Goal: Task Accomplishment & Management: Complete application form

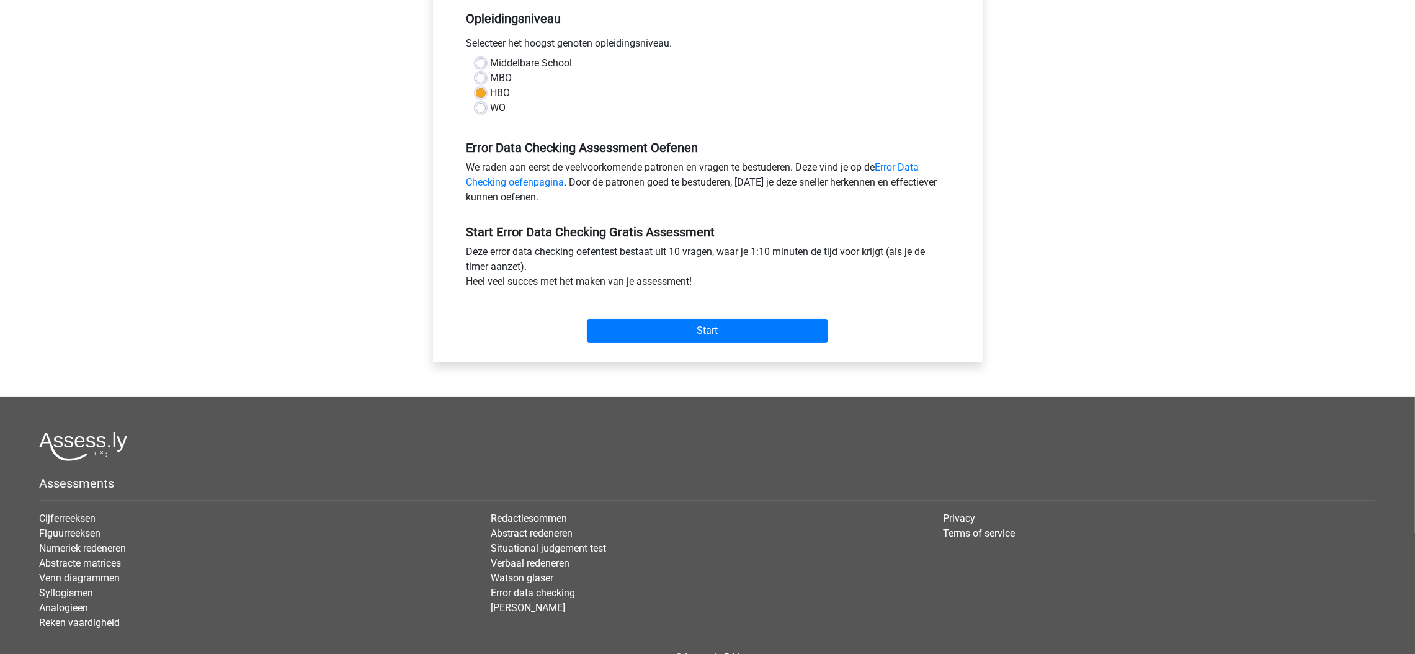
scroll to position [93, 0]
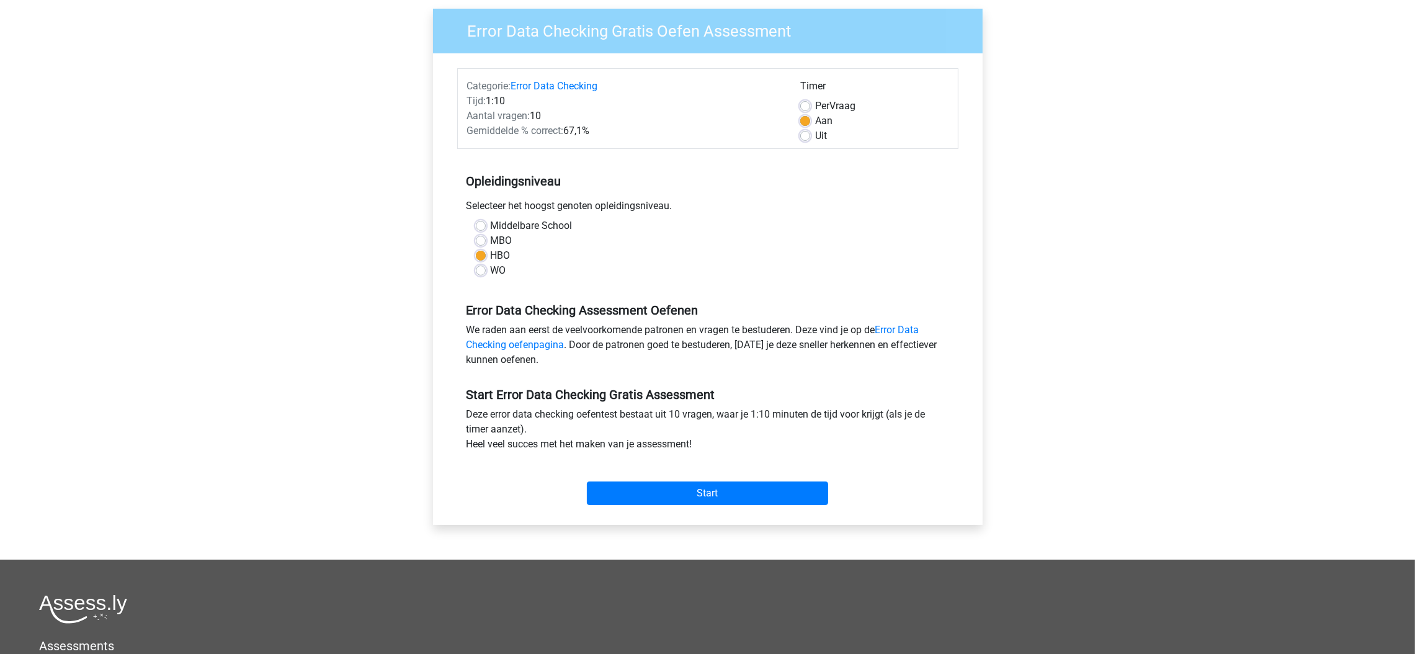
click at [482, 249] on div "HBO" at bounding box center [708, 255] width 464 height 15
click at [491, 225] on label "Middelbare School" at bounding box center [532, 225] width 82 height 15
click at [479, 225] on input "Middelbare School" at bounding box center [481, 224] width 10 height 12
radio input "true"
click at [792, 504] on input "Start" at bounding box center [707, 493] width 241 height 24
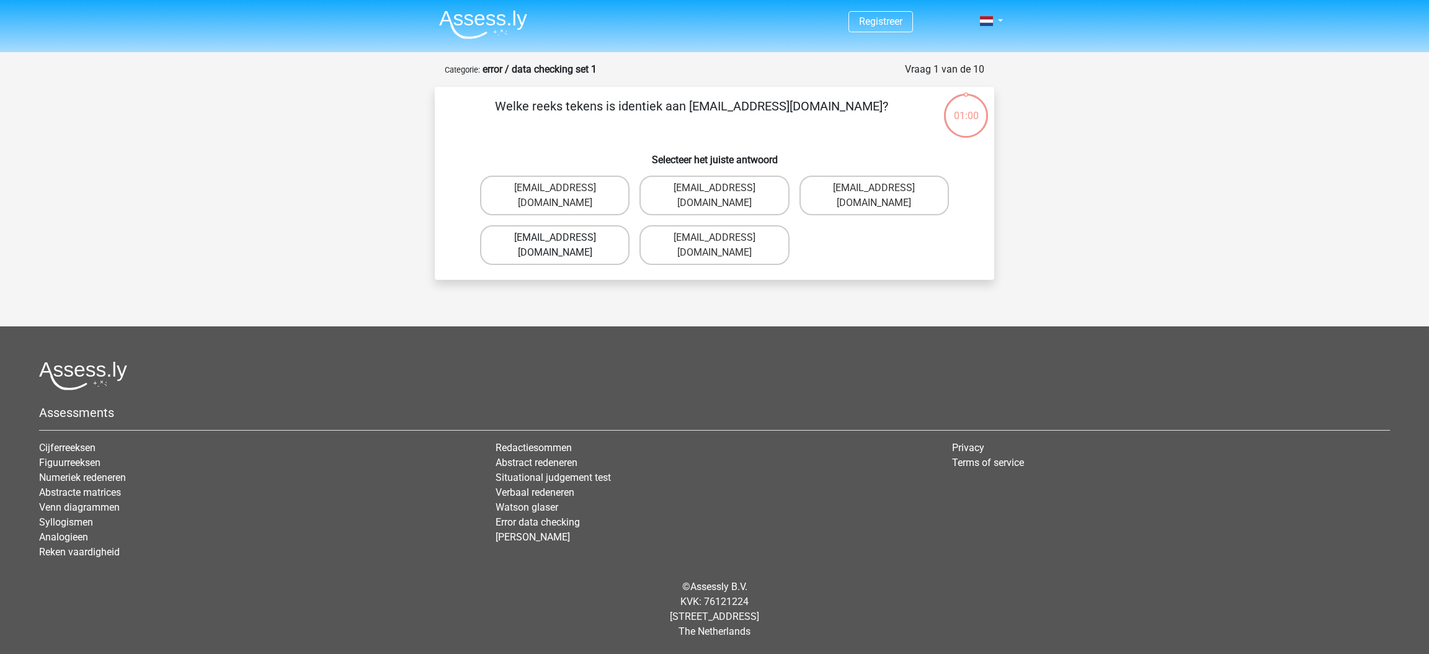
click at [606, 225] on label "Evy_Meade@jointmail.com.uk" at bounding box center [554, 245] width 149 height 40
click at [563, 238] on input "Evy_Meade@jointmail.com.uk" at bounding box center [559, 242] width 8 height 8
radio input "true"
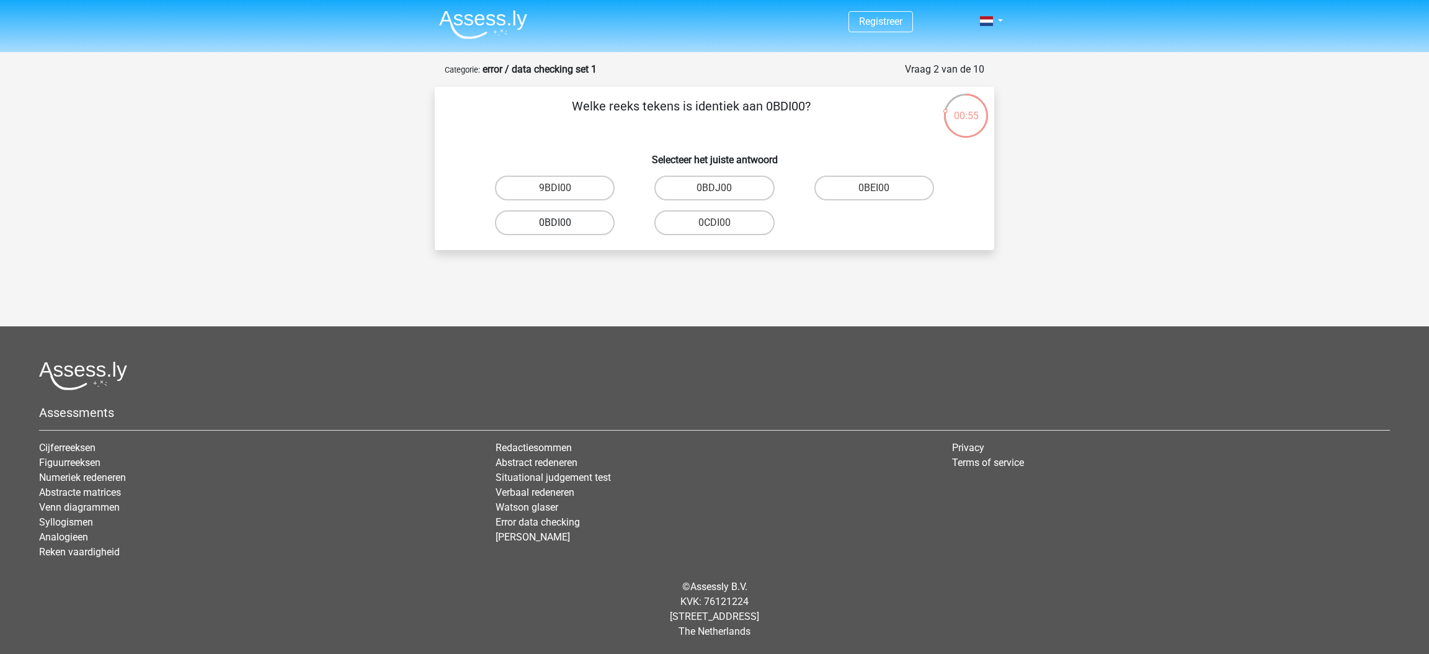
click at [574, 220] on label "0BDI00" at bounding box center [555, 222] width 120 height 25
click at [563, 223] on input "0BDI00" at bounding box center [559, 227] width 8 height 8
radio input "true"
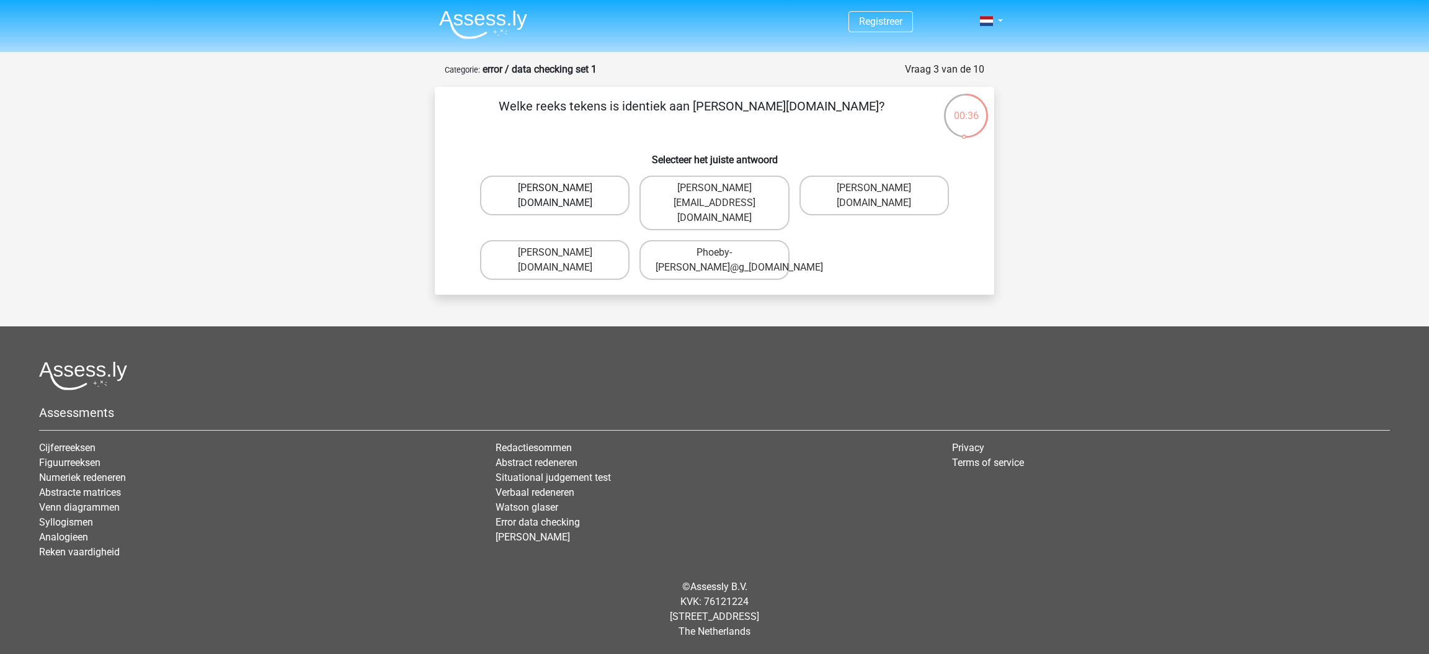
click at [605, 207] on label "[PERSON_NAME][DOMAIN_NAME]" at bounding box center [554, 196] width 149 height 40
click at [563, 196] on input "[PERSON_NAME][DOMAIN_NAME]" at bounding box center [559, 192] width 8 height 8
radio input "true"
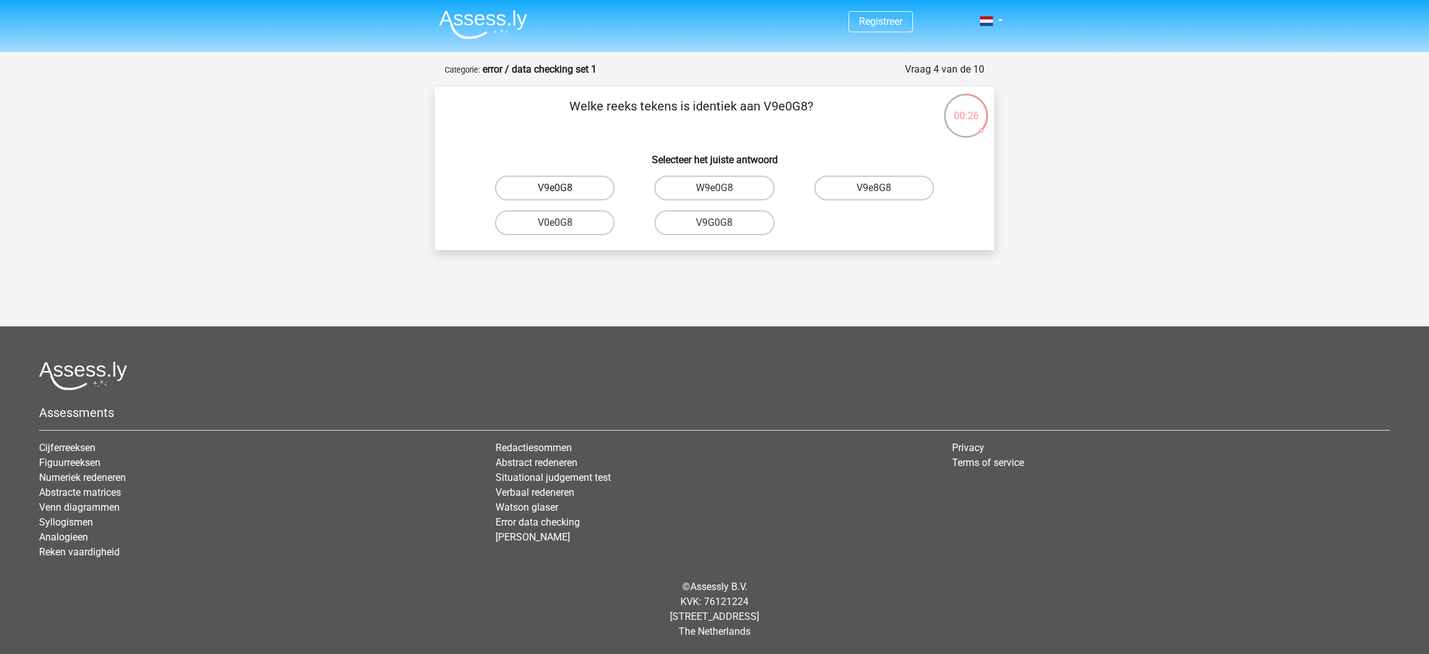
click at [586, 192] on label "V9e0G8" at bounding box center [555, 188] width 120 height 25
click at [563, 192] on input "V9e0G8" at bounding box center [559, 192] width 8 height 8
radio input "true"
click at [753, 190] on label "91051S" at bounding box center [714, 188] width 120 height 25
click at [723, 190] on input "91051S" at bounding box center [719, 192] width 8 height 8
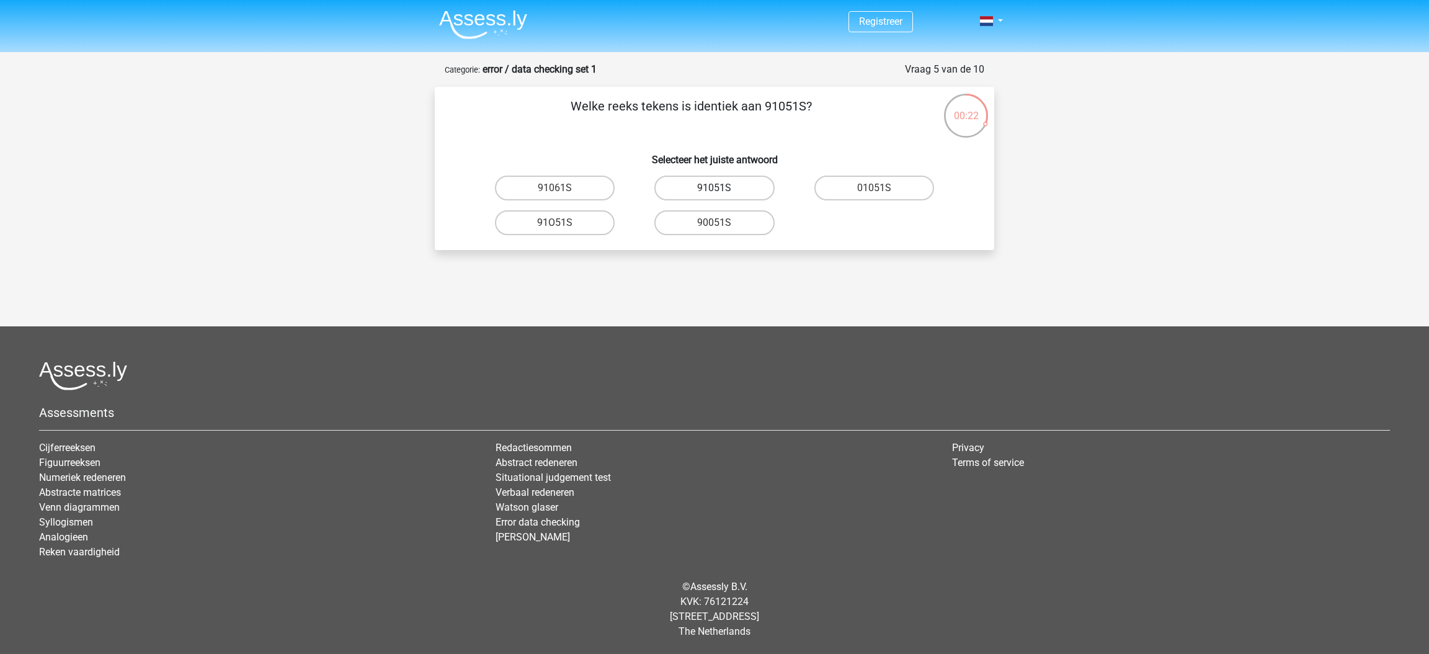
radio input "true"
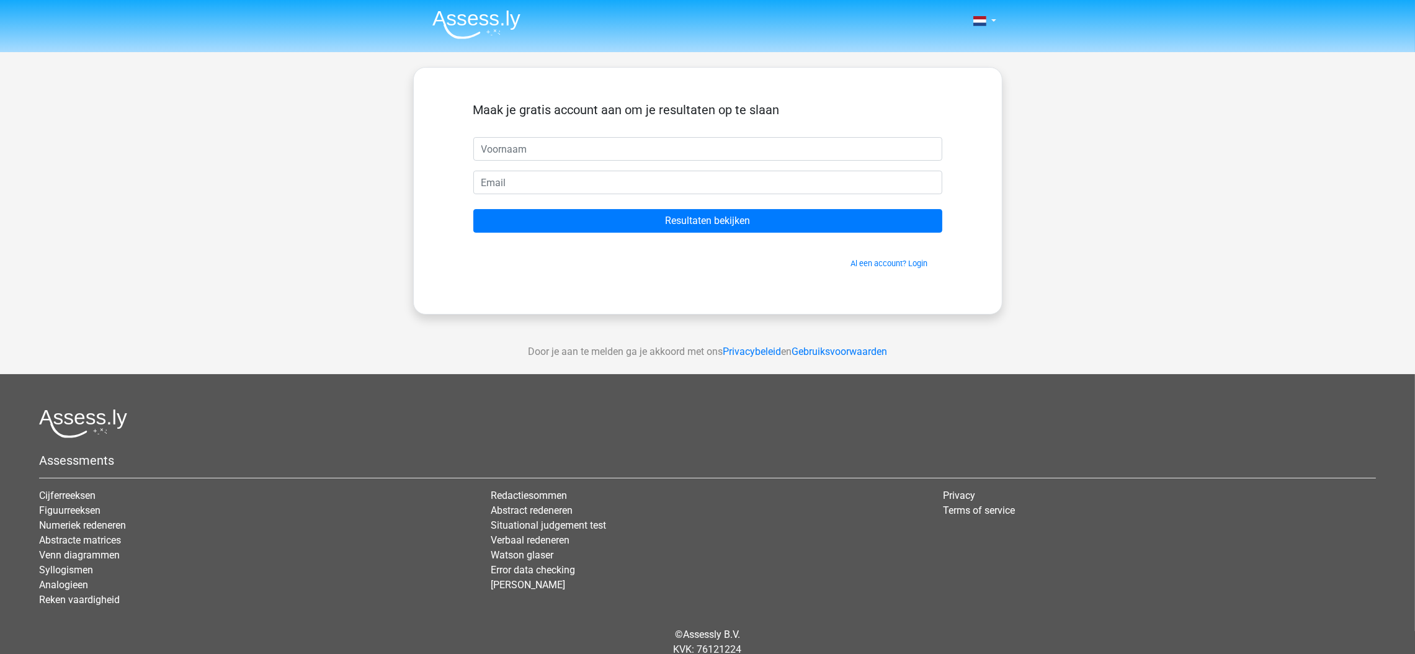
click at [682, 228] on input "Resultaten bekijken" at bounding box center [707, 221] width 469 height 24
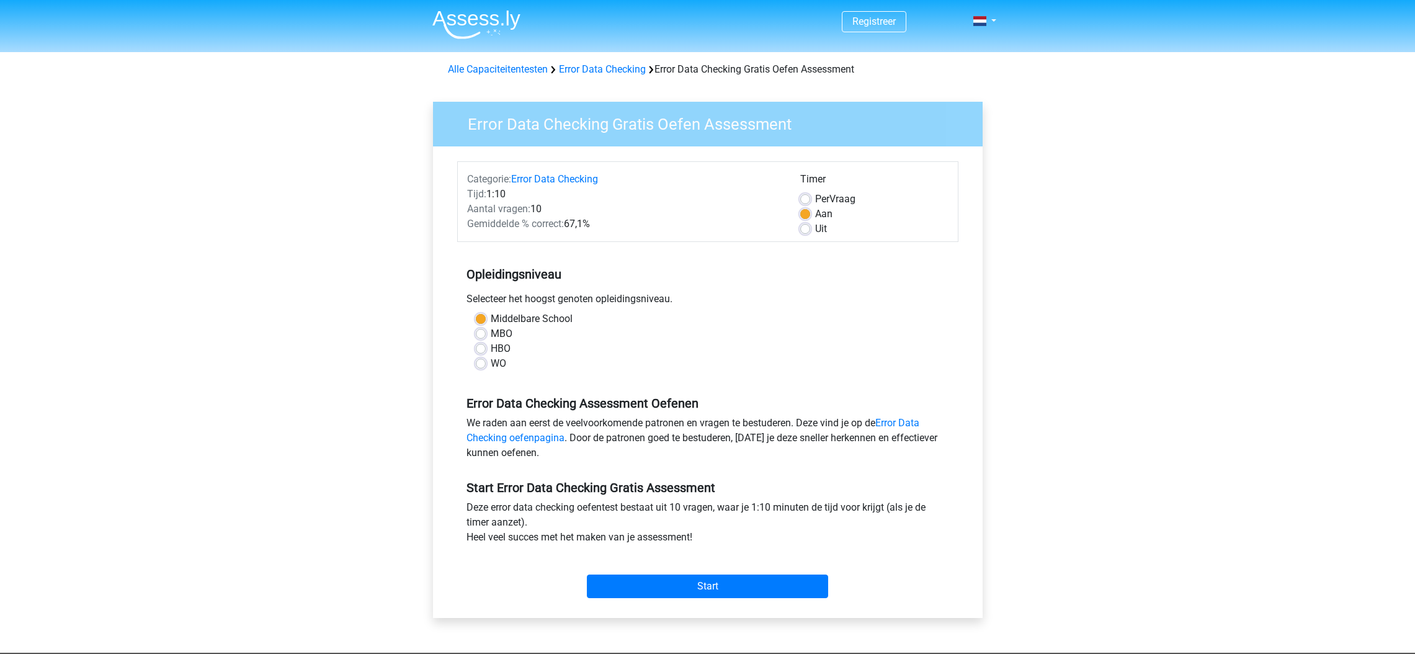
scroll to position [93, 0]
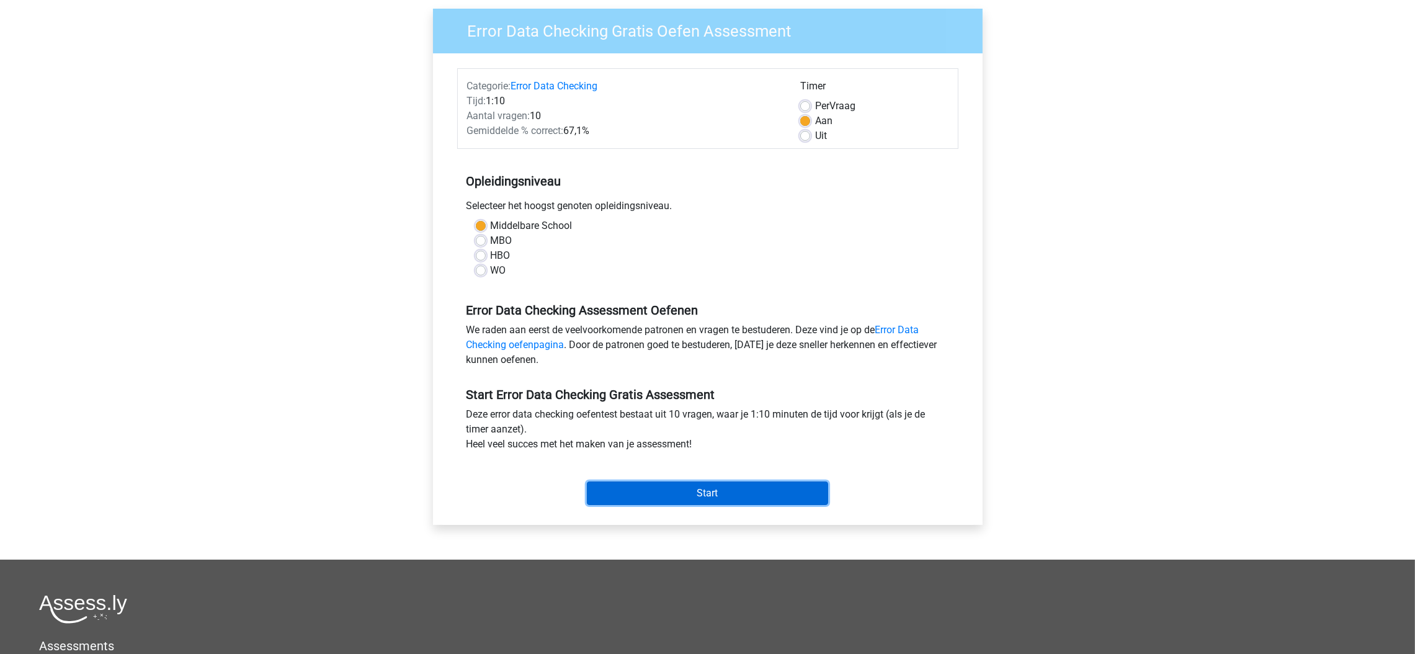
click at [703, 494] on input "Start" at bounding box center [707, 493] width 241 height 24
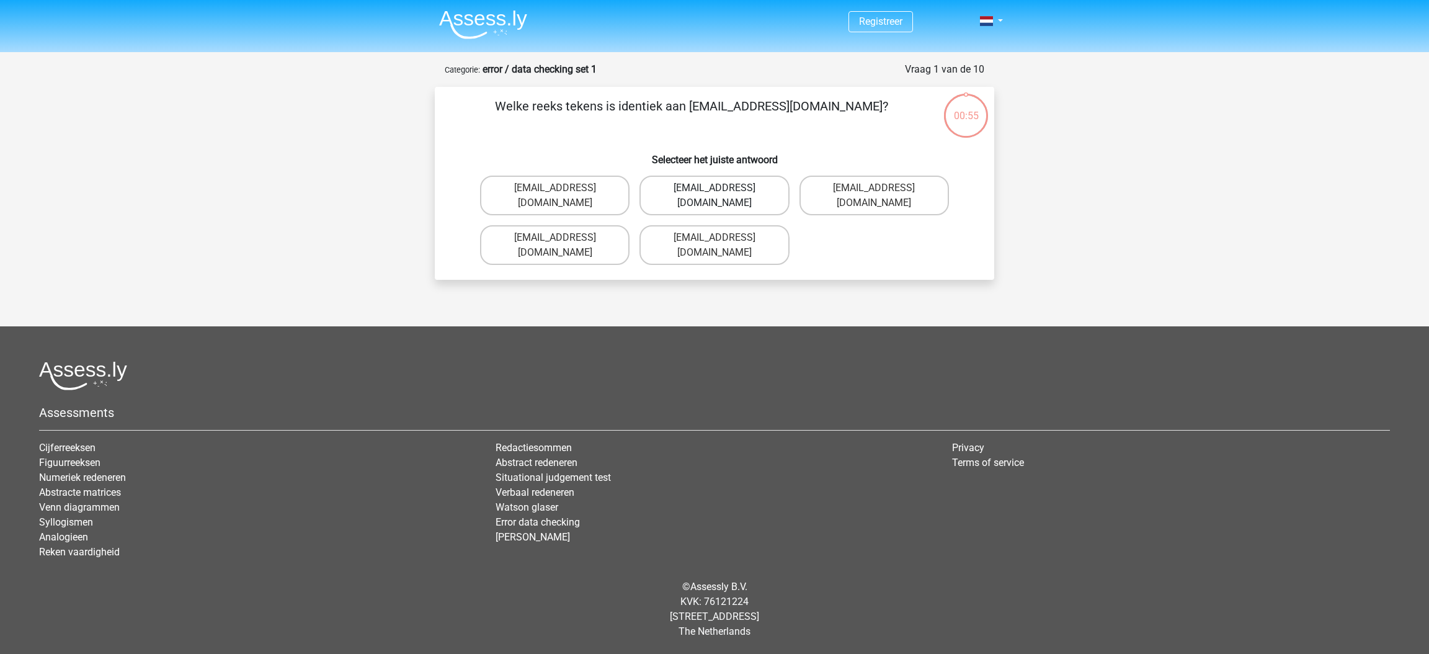
click at [775, 192] on label "Evie_Maede@jointmail.com.uk" at bounding box center [713, 196] width 149 height 40
click at [723, 192] on input "Evie_Maede@jointmail.com.uk" at bounding box center [719, 192] width 8 height 8
radio input "true"
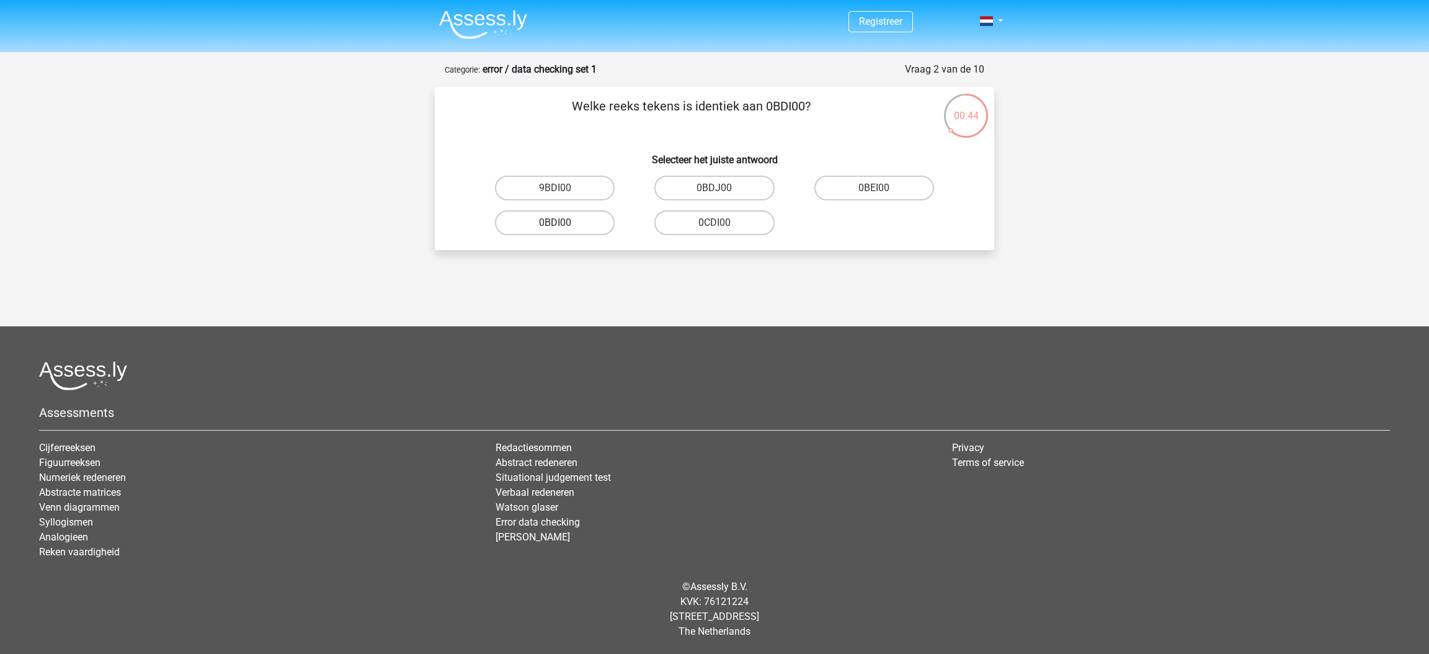
click at [585, 225] on label "0BDI00" at bounding box center [555, 222] width 120 height 25
click at [563, 225] on input "0BDI00" at bounding box center [559, 227] width 8 height 8
radio input "true"
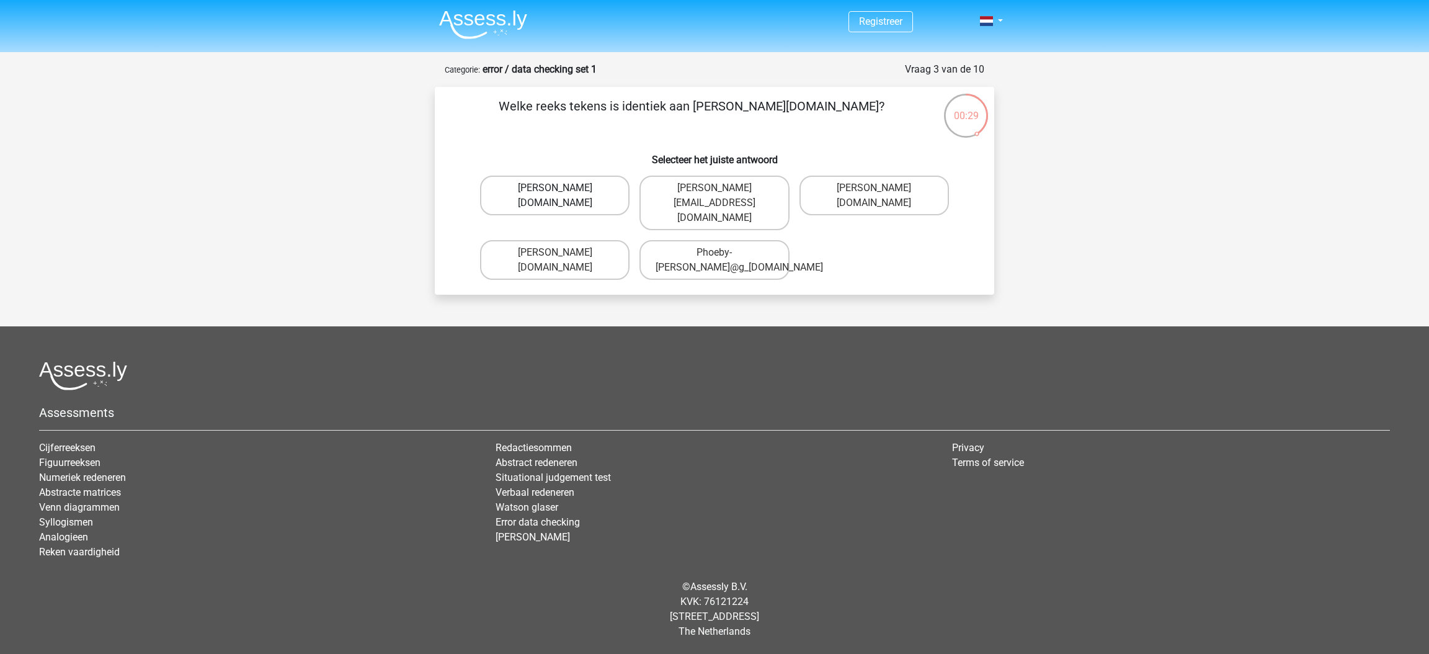
click at [613, 197] on label "[PERSON_NAME][DOMAIN_NAME]" at bounding box center [554, 196] width 149 height 40
click at [563, 196] on input "[PERSON_NAME][DOMAIN_NAME]" at bounding box center [559, 192] width 8 height 8
radio input "true"
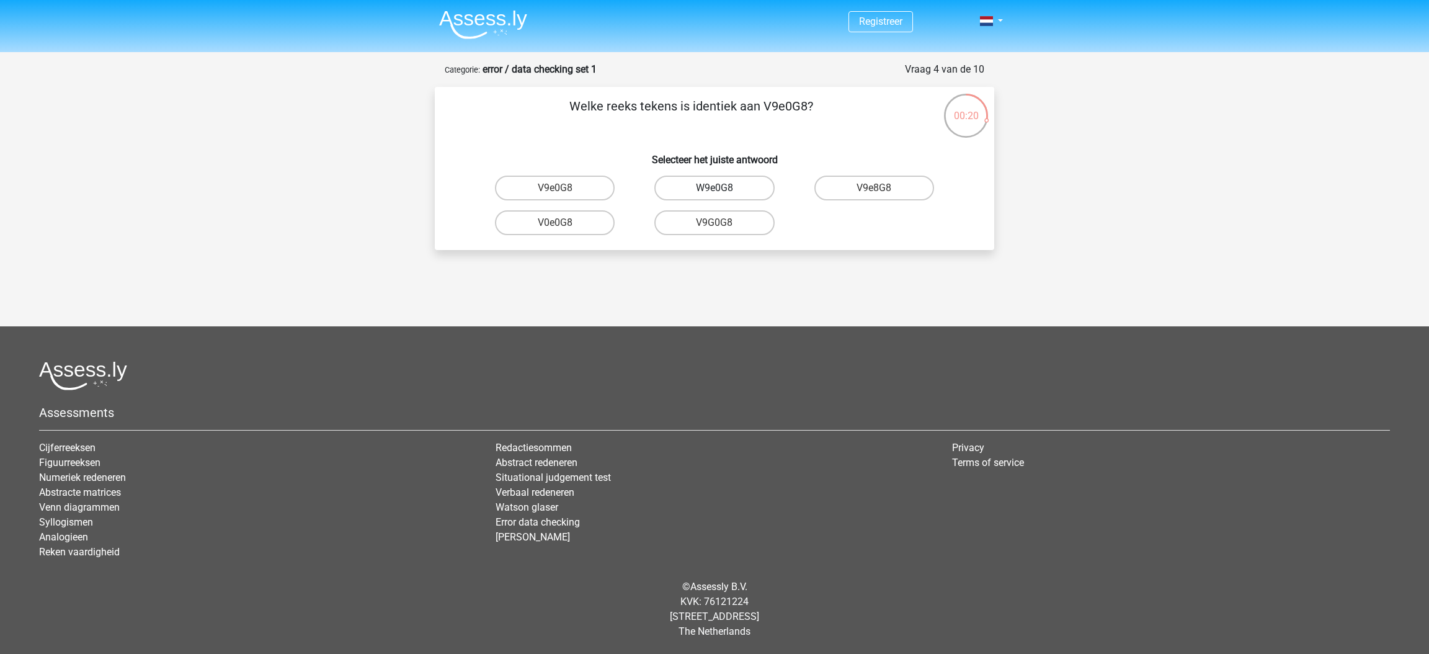
click at [728, 194] on label "W9e0G8" at bounding box center [714, 188] width 120 height 25
click at [723, 194] on input "W9e0G8" at bounding box center [719, 192] width 8 height 8
radio input "true"
click at [724, 195] on label "91051S" at bounding box center [714, 188] width 120 height 25
click at [723, 195] on input "91051S" at bounding box center [719, 192] width 8 height 8
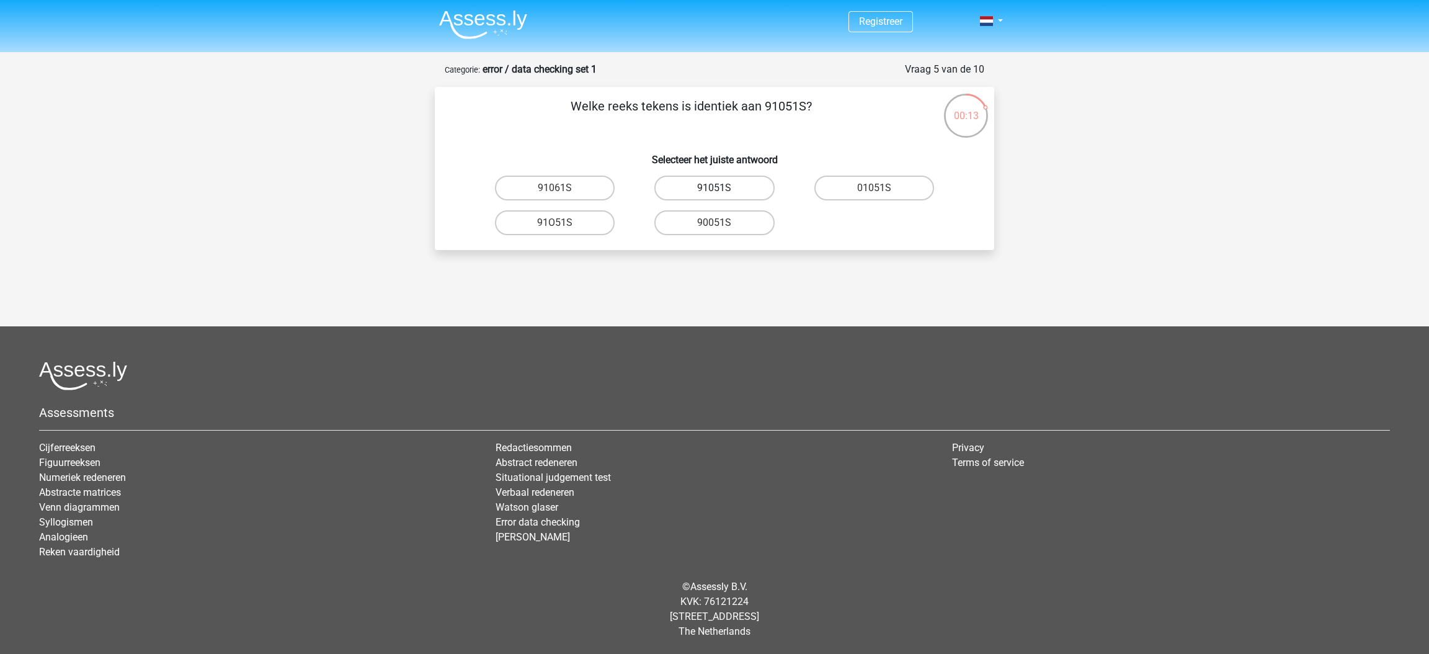
radio input "true"
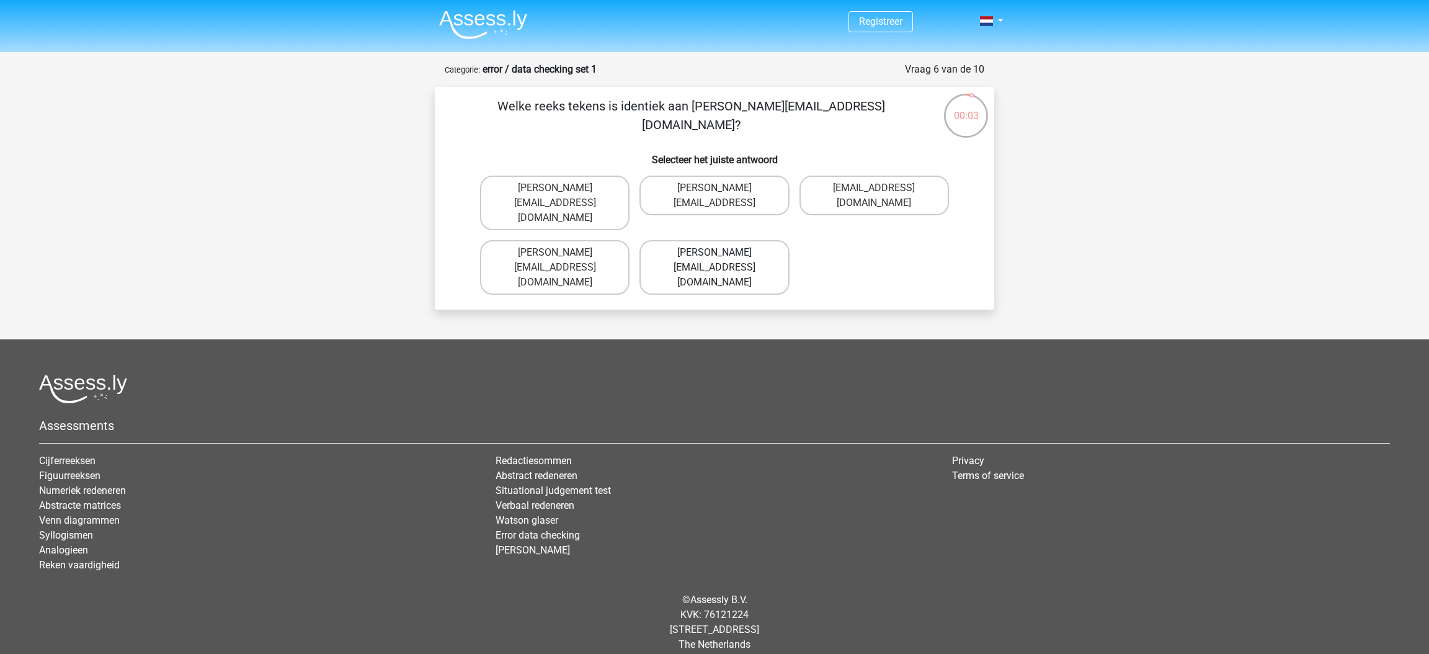
click at [760, 240] on label "Connor.Paterson@mailme.com" at bounding box center [713, 267] width 149 height 55
click at [723, 252] on input "Connor.Paterson@mailme.com" at bounding box center [719, 256] width 8 height 8
radio input "true"
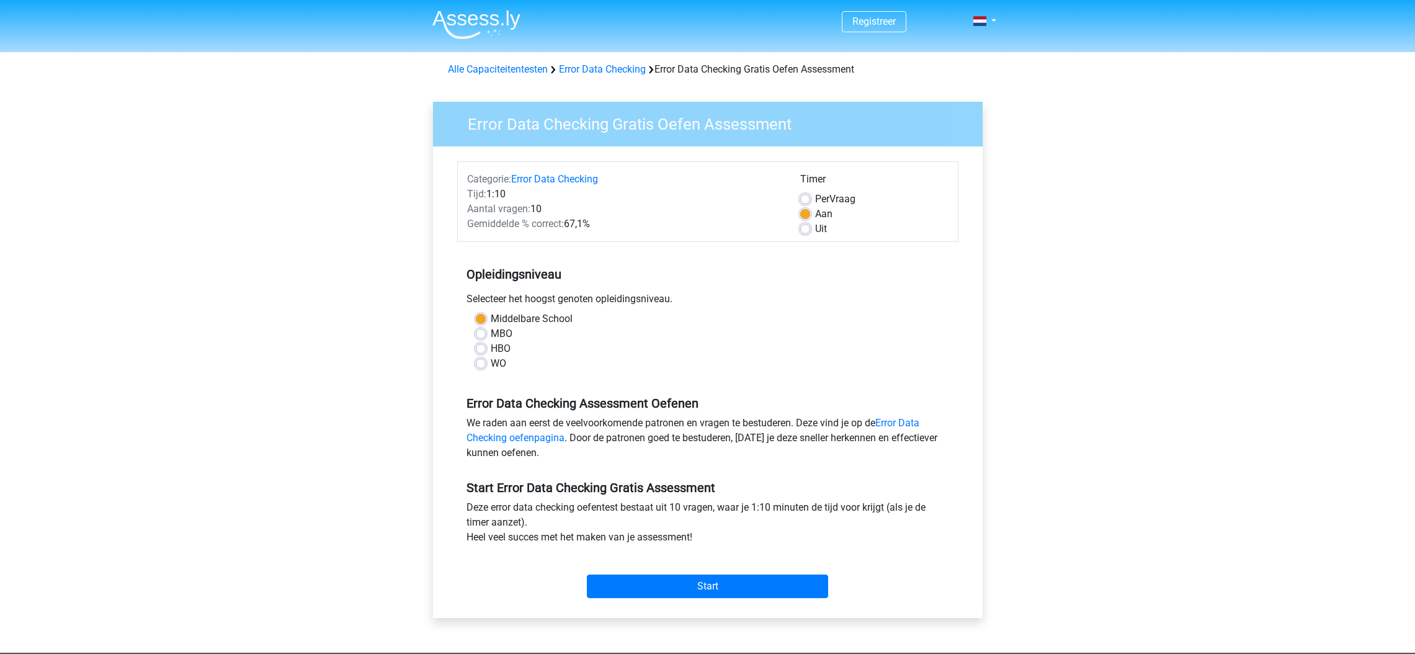
scroll to position [93, 0]
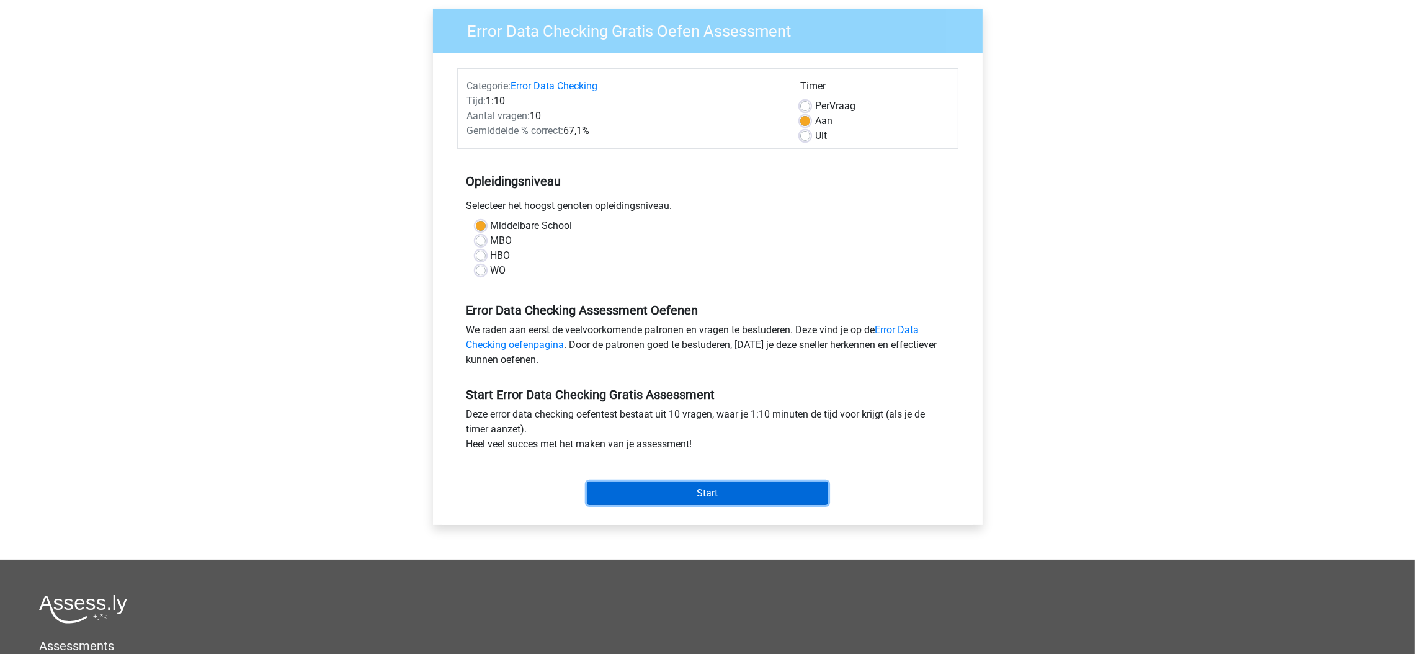
click at [780, 489] on input "Start" at bounding box center [707, 493] width 241 height 24
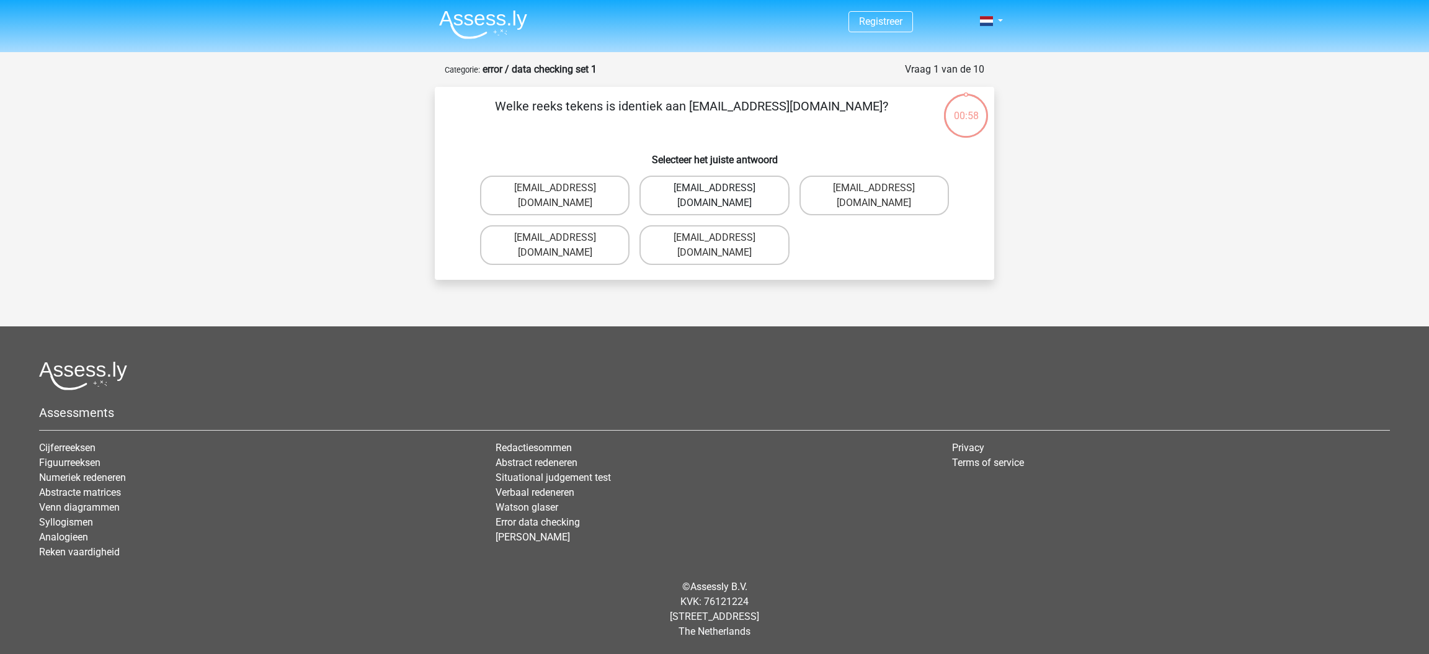
click at [757, 196] on label "[EMAIL_ADDRESS][DOMAIN_NAME]" at bounding box center [713, 196] width 149 height 40
click at [723, 196] on input "[EMAIL_ADDRESS][DOMAIN_NAME]" at bounding box center [719, 192] width 8 height 8
radio input "true"
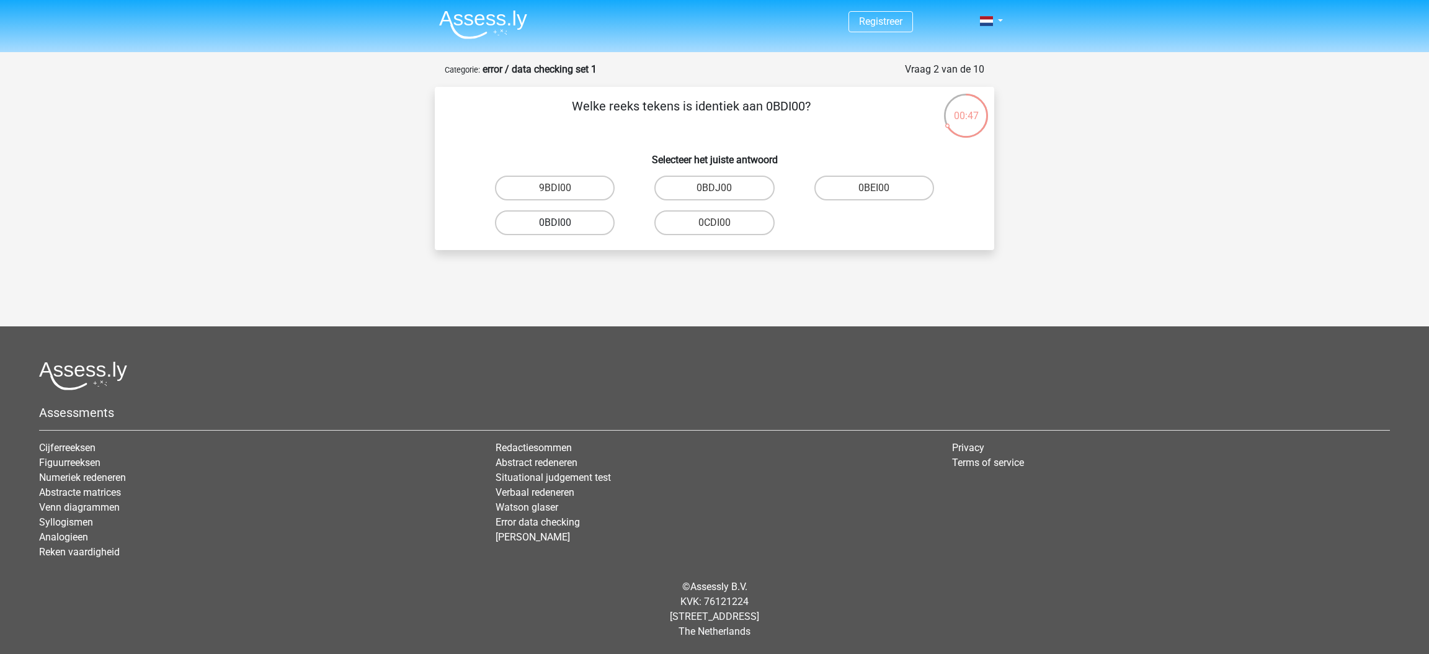
click at [584, 221] on label "0BDI00" at bounding box center [555, 222] width 120 height 25
click at [563, 223] on input "0BDI00" at bounding box center [559, 227] width 8 height 8
radio input "true"
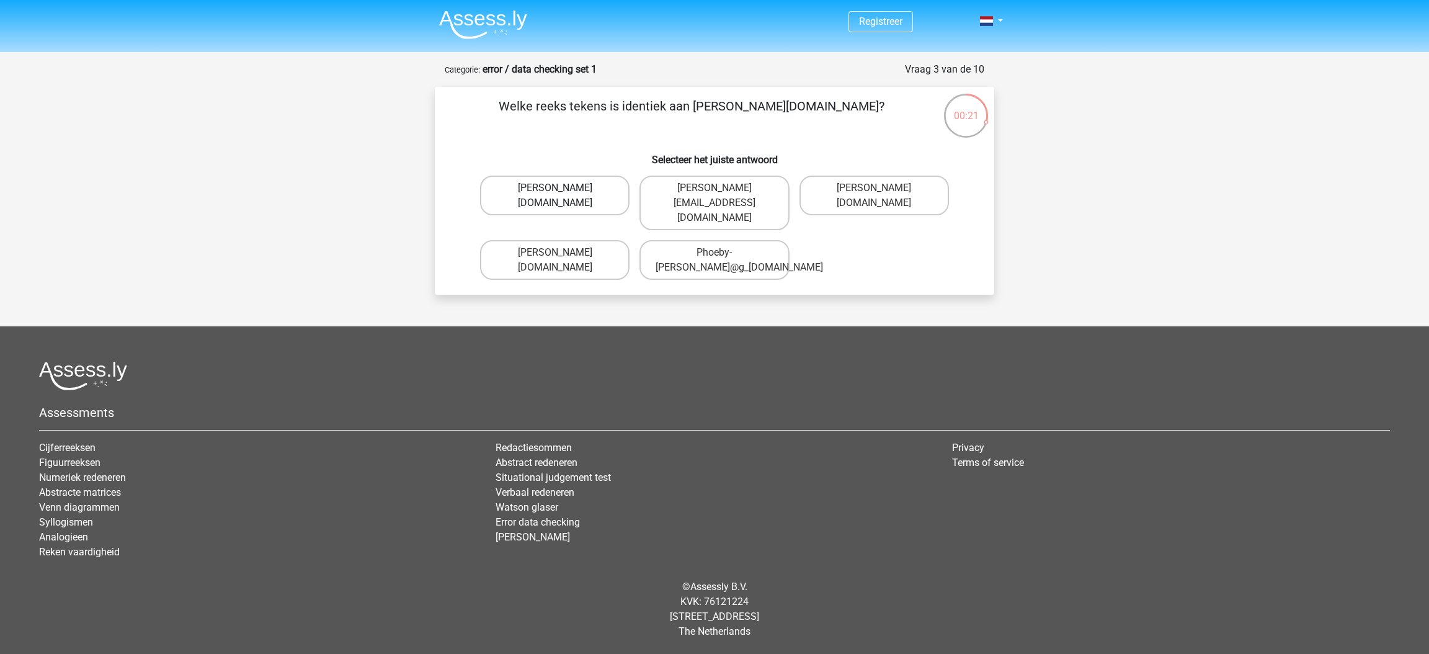
click at [611, 202] on label "[PERSON_NAME][DOMAIN_NAME]" at bounding box center [554, 196] width 149 height 40
click at [563, 196] on input "[PERSON_NAME][DOMAIN_NAME]" at bounding box center [559, 192] width 8 height 8
radio input "true"
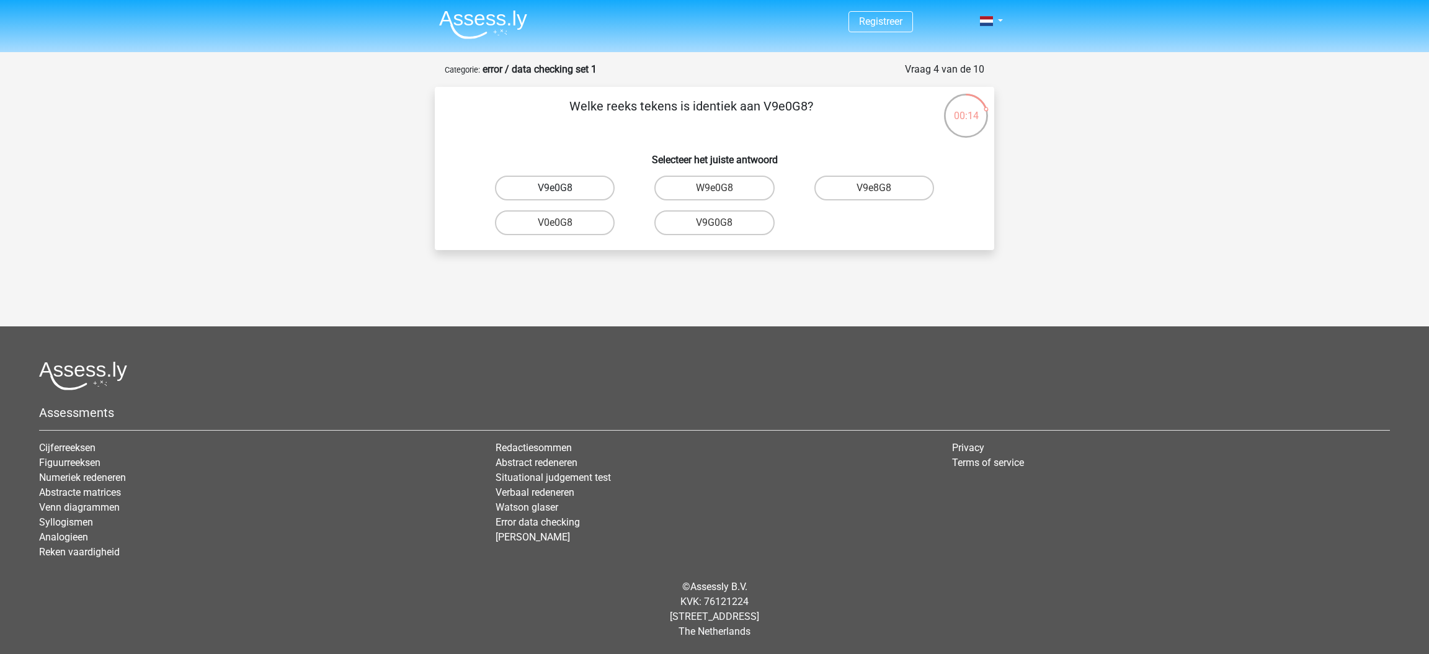
click at [531, 193] on label "V9e0G8" at bounding box center [555, 188] width 120 height 25
click at [555, 193] on input "V9e0G8" at bounding box center [559, 192] width 8 height 8
radio input "true"
click at [736, 192] on label "91051S" at bounding box center [714, 188] width 120 height 25
click at [723, 192] on input "91051S" at bounding box center [719, 192] width 8 height 8
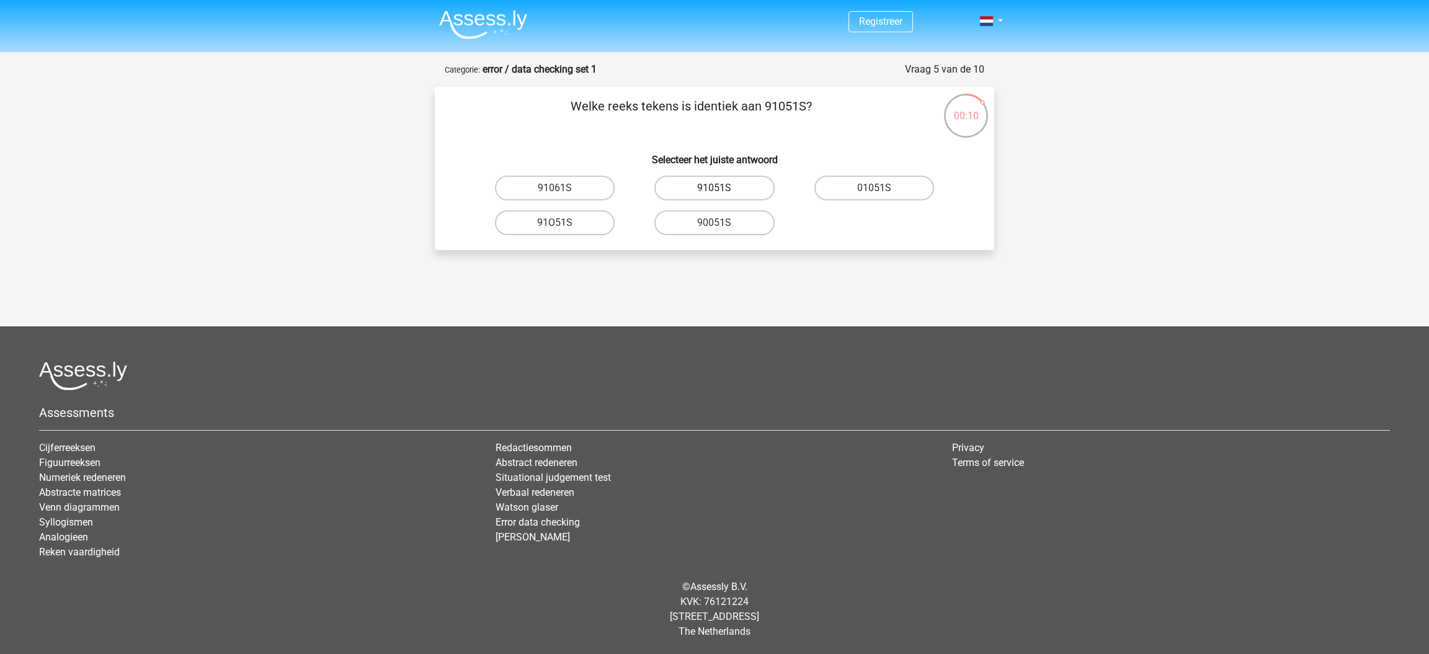
radio input "true"
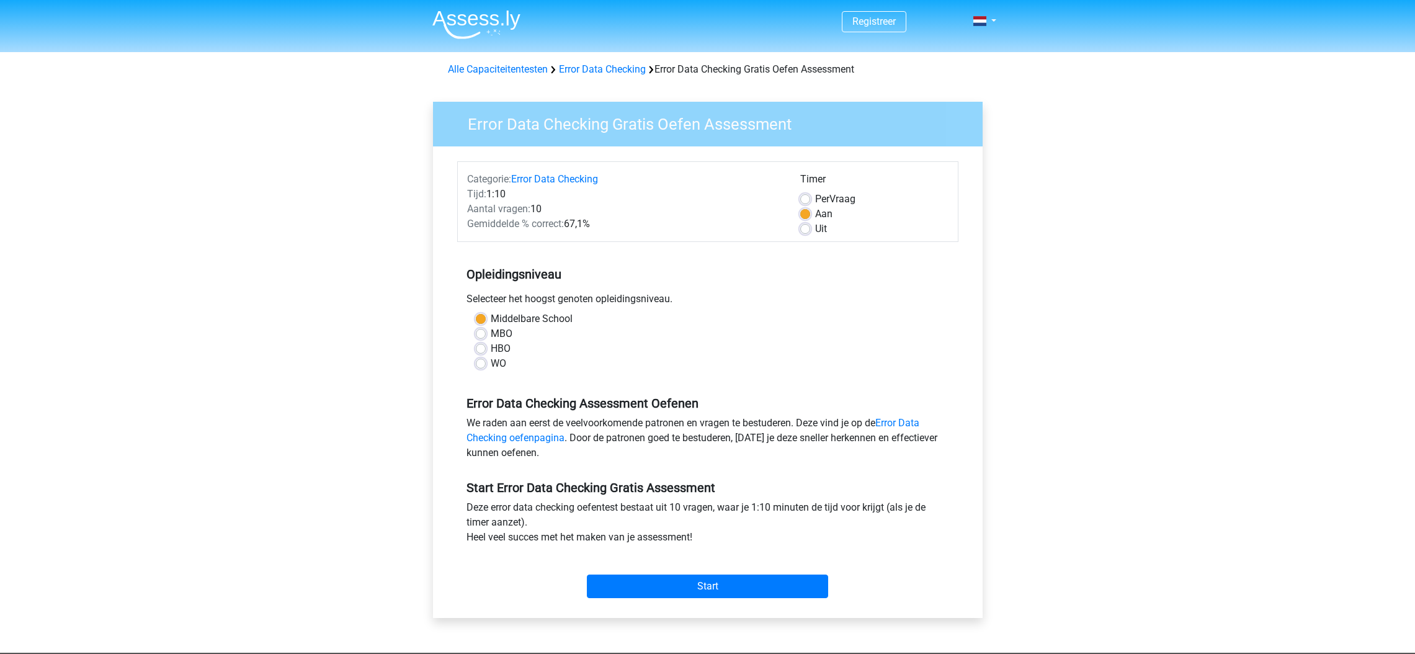
scroll to position [93, 0]
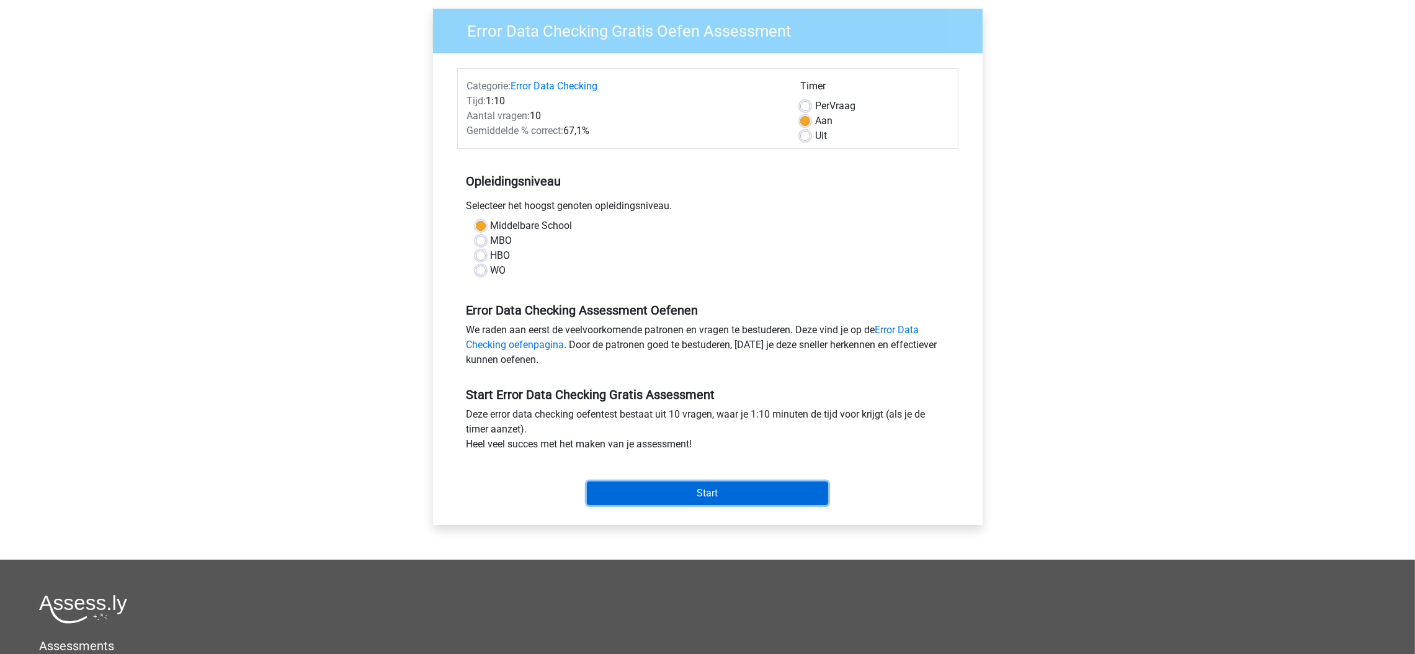
click at [777, 485] on input "Start" at bounding box center [707, 493] width 241 height 24
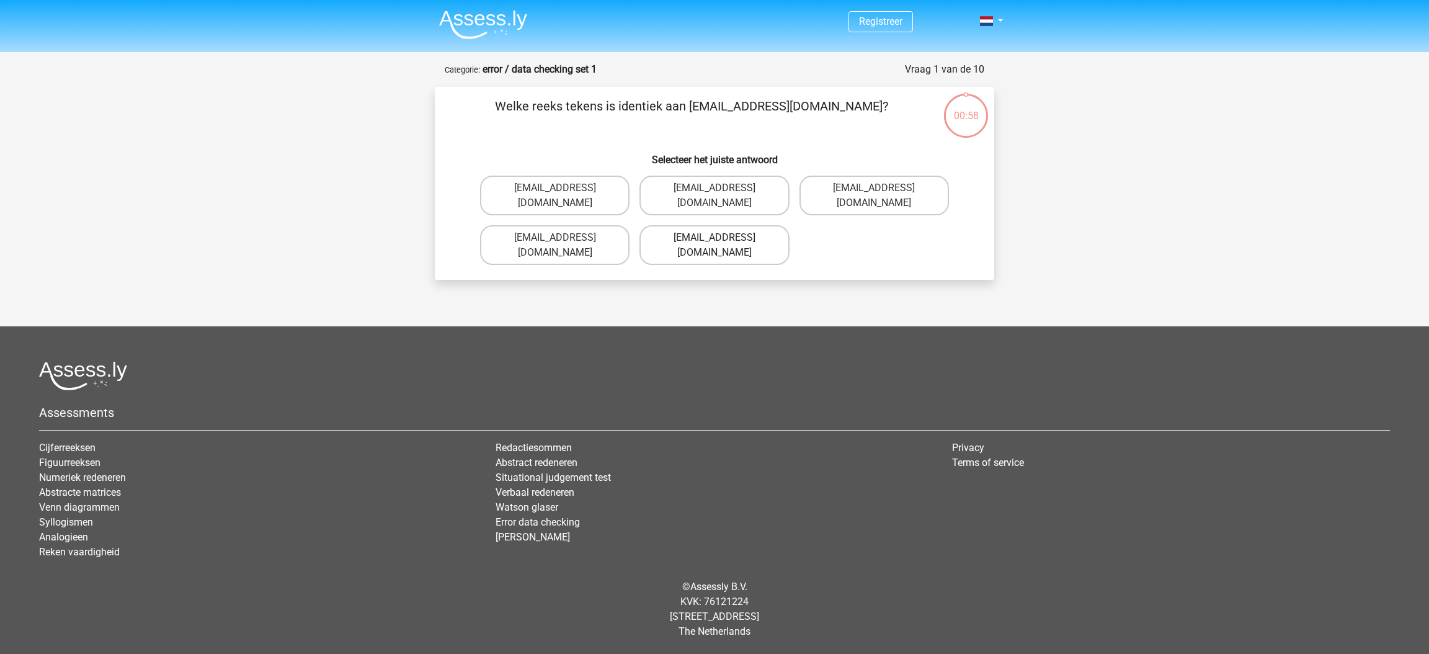
click at [731, 225] on label "[EMAIL_ADDRESS][DOMAIN_NAME]" at bounding box center [713, 245] width 149 height 40
click at [723, 238] on input "Evie_Meade@jointmail.com.uk" at bounding box center [719, 242] width 8 height 8
radio input "true"
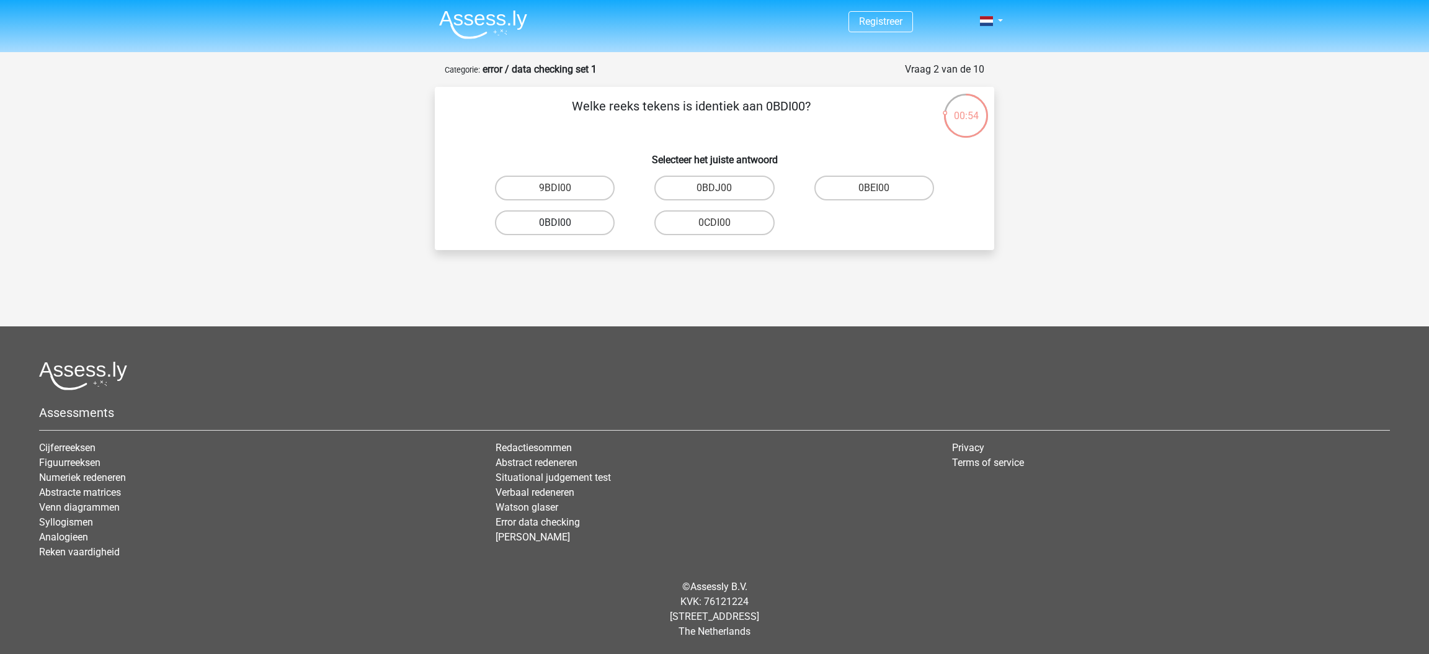
click at [576, 226] on label "0BDI00" at bounding box center [555, 222] width 120 height 25
click at [563, 226] on input "0BDI00" at bounding box center [559, 227] width 8 height 8
radio input "true"
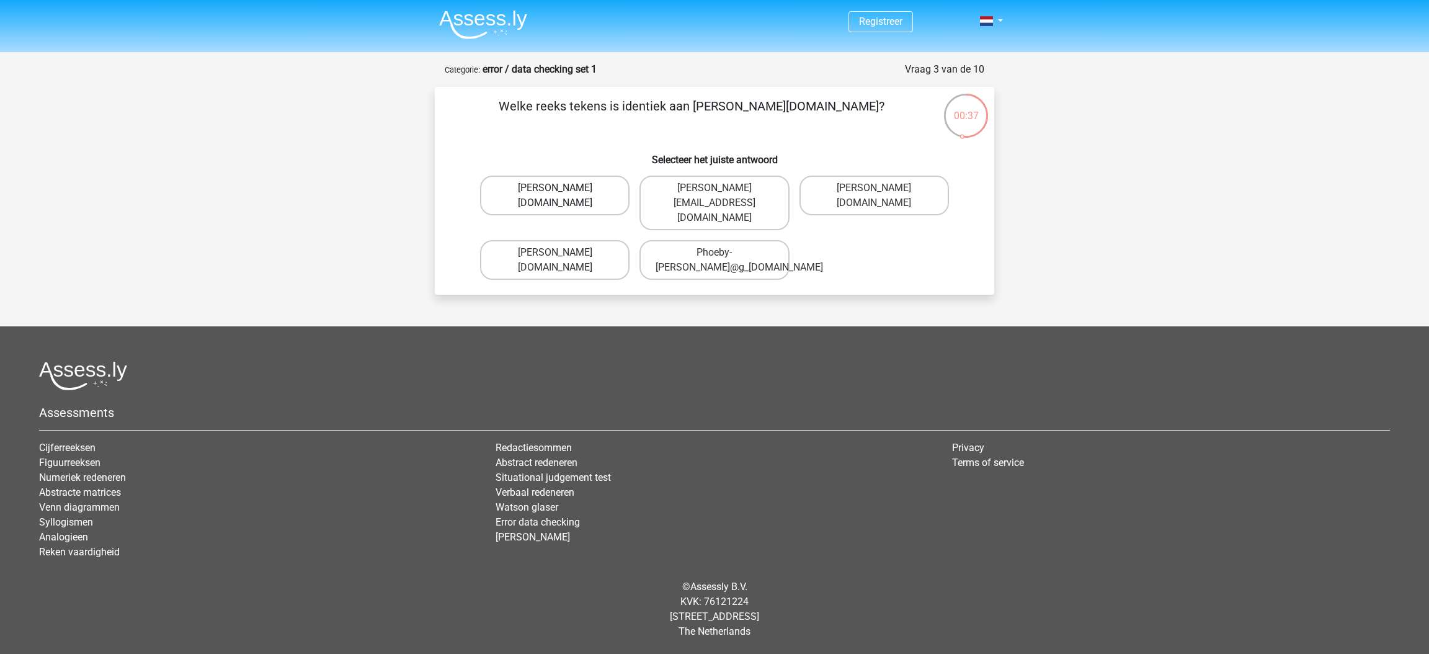
click at [608, 203] on label "Phoebe-Patterson@g_mail.gr" at bounding box center [554, 196] width 149 height 40
click at [563, 196] on input "Phoebe-Patterson@g_mail.gr" at bounding box center [559, 192] width 8 height 8
radio input "true"
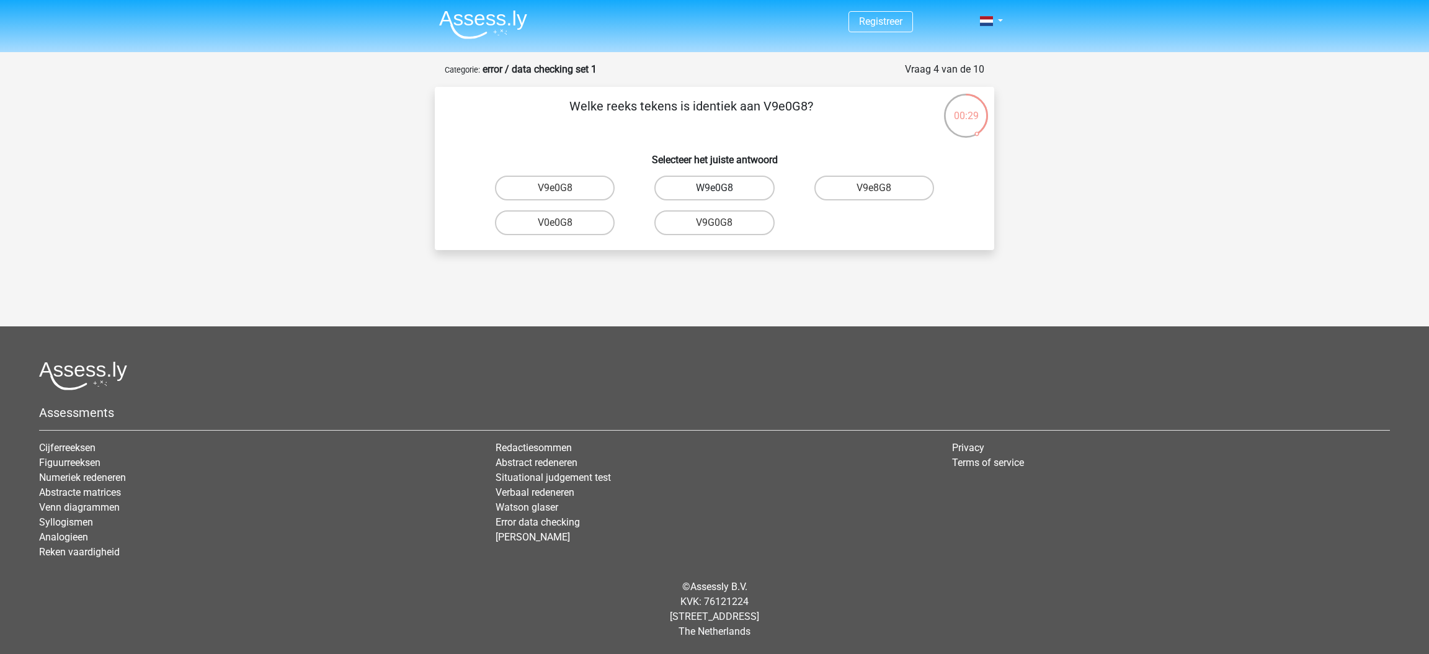
click at [698, 192] on label "W9e0G8" at bounding box center [714, 188] width 120 height 25
click at [715, 192] on input "W9e0G8" at bounding box center [719, 192] width 8 height 8
radio input "true"
click at [751, 191] on label "91051S" at bounding box center [714, 188] width 120 height 25
click at [723, 191] on input "91051S" at bounding box center [719, 192] width 8 height 8
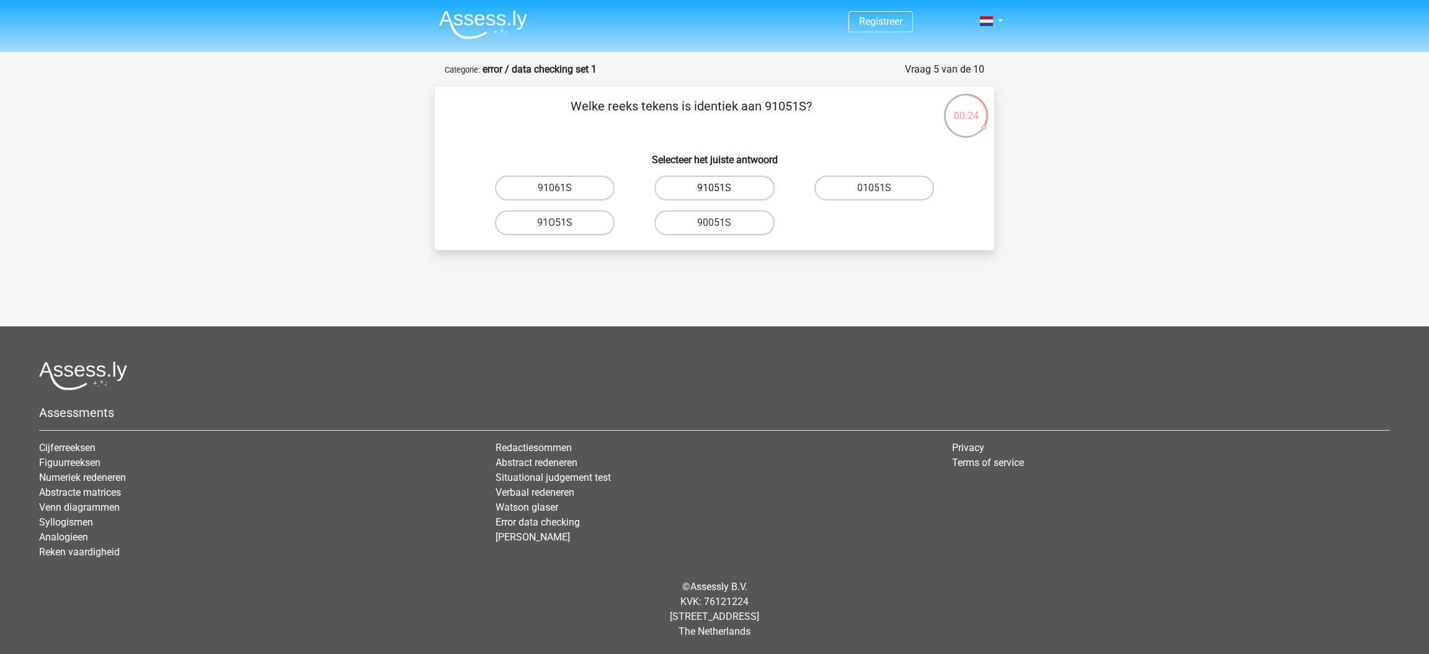
radio input "true"
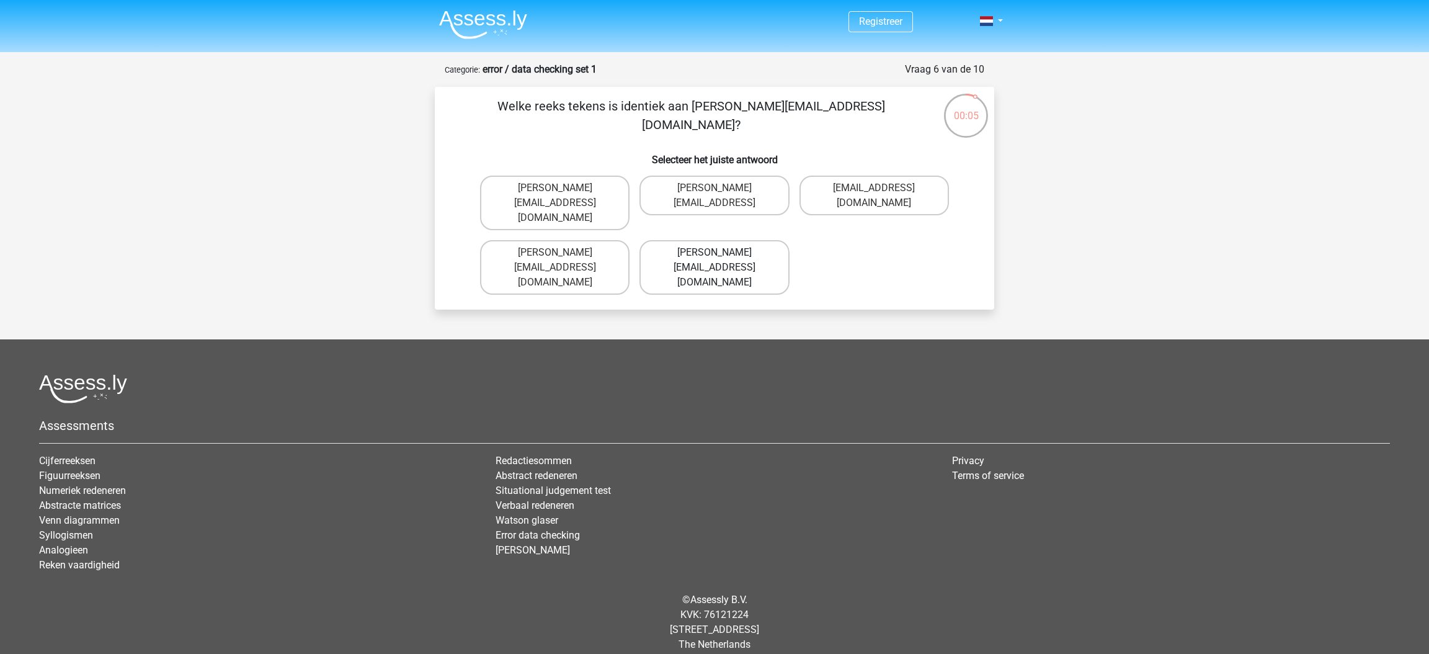
click at [671, 240] on label "Connor.Paterson@mailme.com" at bounding box center [713, 267] width 149 height 55
click at [715, 252] on input "Connor.Paterson@mailme.com" at bounding box center [719, 256] width 8 height 8
radio input "true"
click at [719, 205] on label "[EMAIL_ADDRESS][PERSON_NAME][DOMAIN_NAME]" at bounding box center [713, 203] width 149 height 55
click at [719, 196] on input "Ava-Carroll@memail.uk.com" at bounding box center [719, 192] width 8 height 8
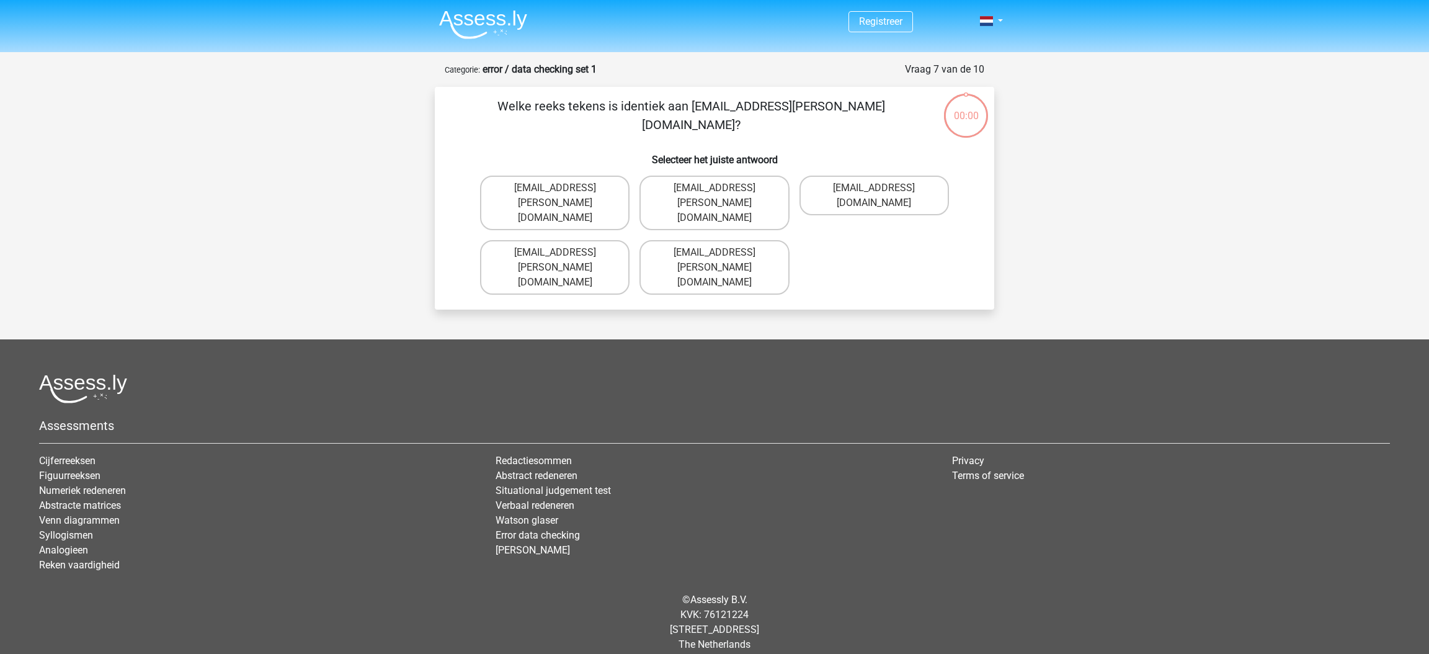
radio input "true"
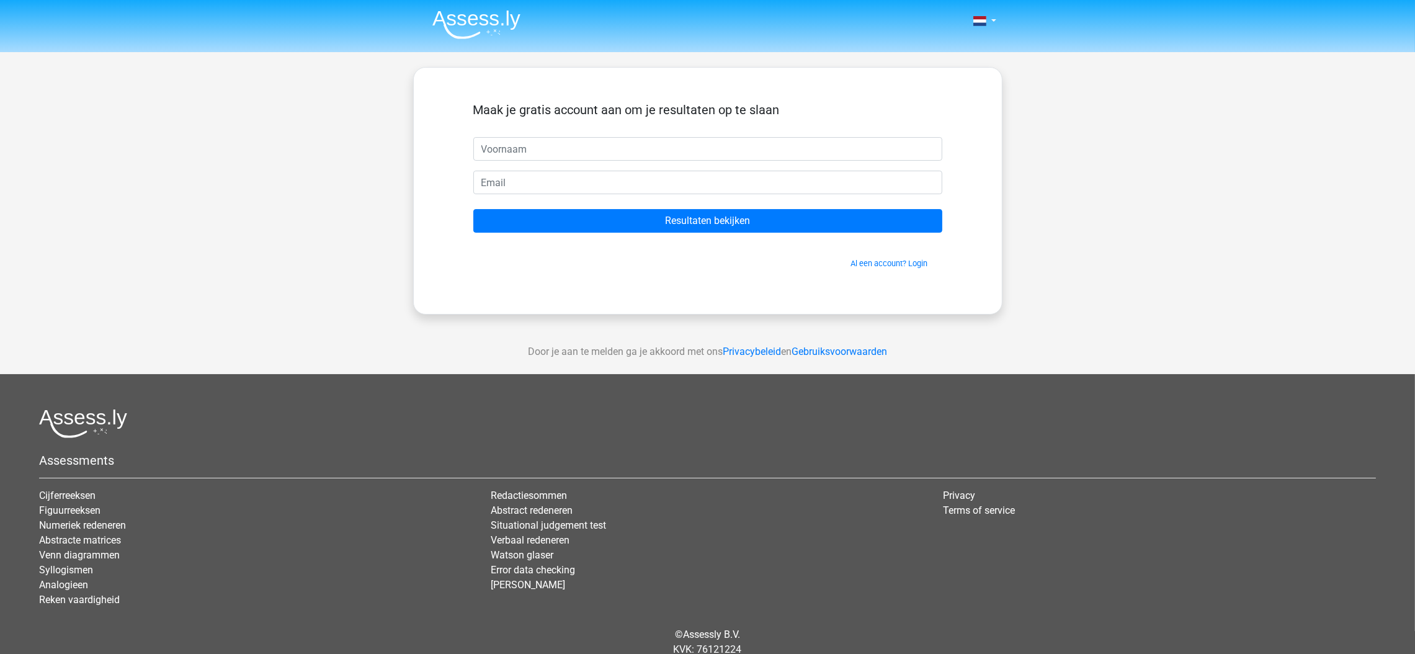
click at [684, 140] on input "text" at bounding box center [707, 149] width 469 height 24
type input "Nancy"
click at [631, 195] on form "Maak je gratis account aan om je resultaten op te slaan Nancy Resultaten bekijk…" at bounding box center [707, 185] width 469 height 167
click at [635, 174] on input "email" at bounding box center [707, 183] width 469 height 24
type input "nancy_lau@outlook.com"
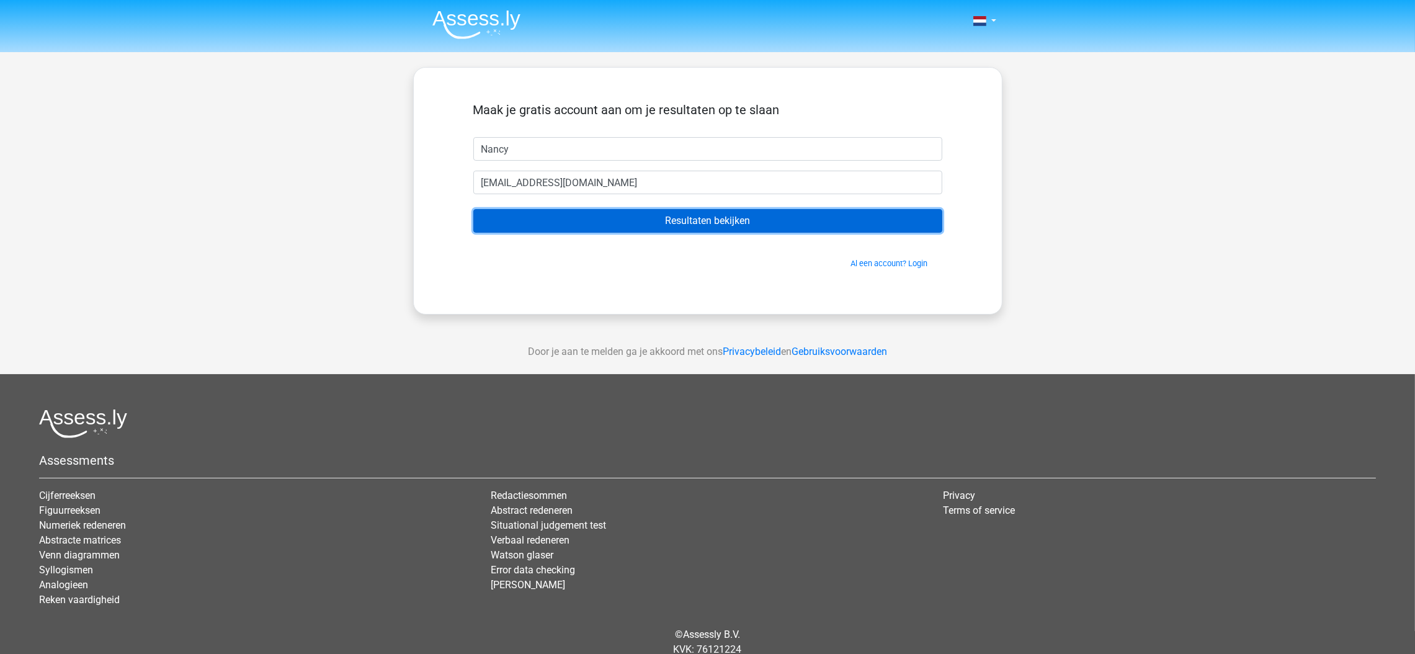
click at [720, 212] on input "Resultaten bekijken" at bounding box center [707, 221] width 469 height 24
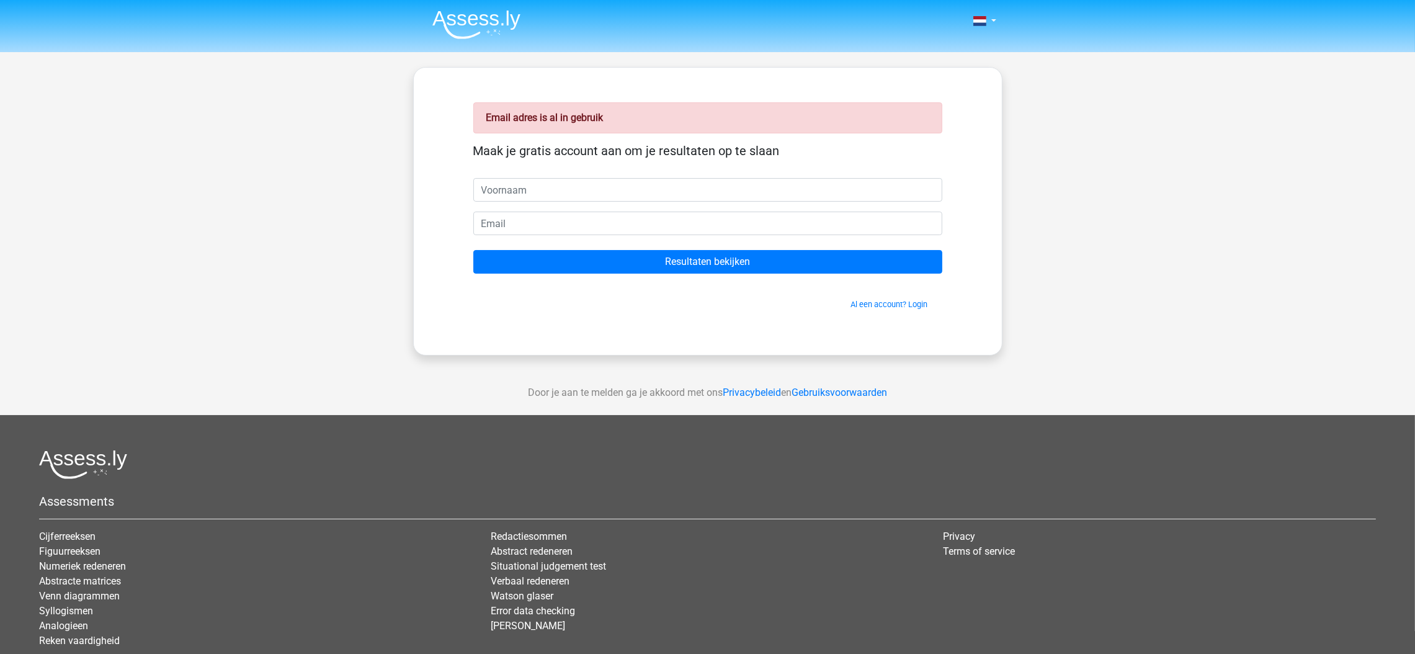
click at [729, 196] on input "text" at bounding box center [707, 190] width 469 height 24
type input "Nancy"
click at [576, 221] on input "email" at bounding box center [707, 224] width 469 height 24
click at [862, 295] on div "Al een account? Login" at bounding box center [707, 296] width 469 height 27
click at [863, 301] on link "Al een account? Login" at bounding box center [889, 304] width 77 height 9
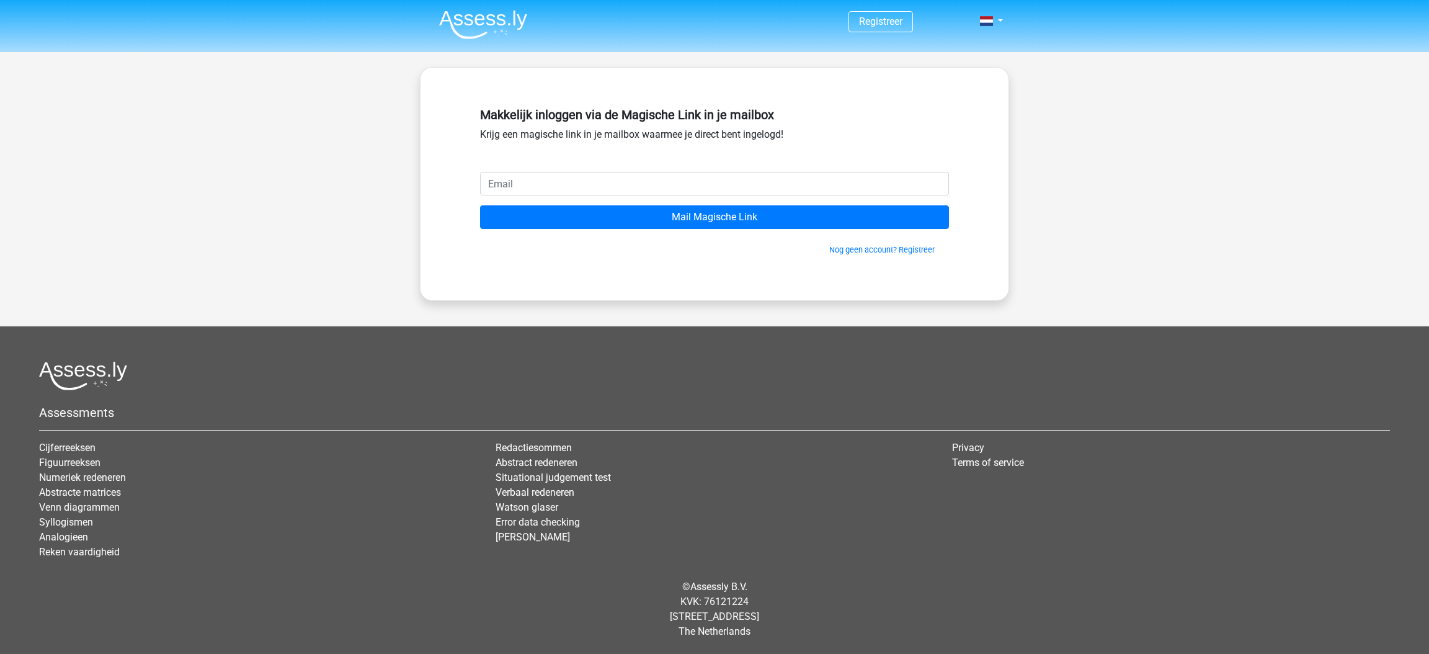
click at [724, 188] on input "email" at bounding box center [714, 184] width 469 height 24
type input "nancy_lau@outlook.com"
click at [890, 245] on link "Nog geen account? Registreer" at bounding box center [881, 249] width 105 height 9
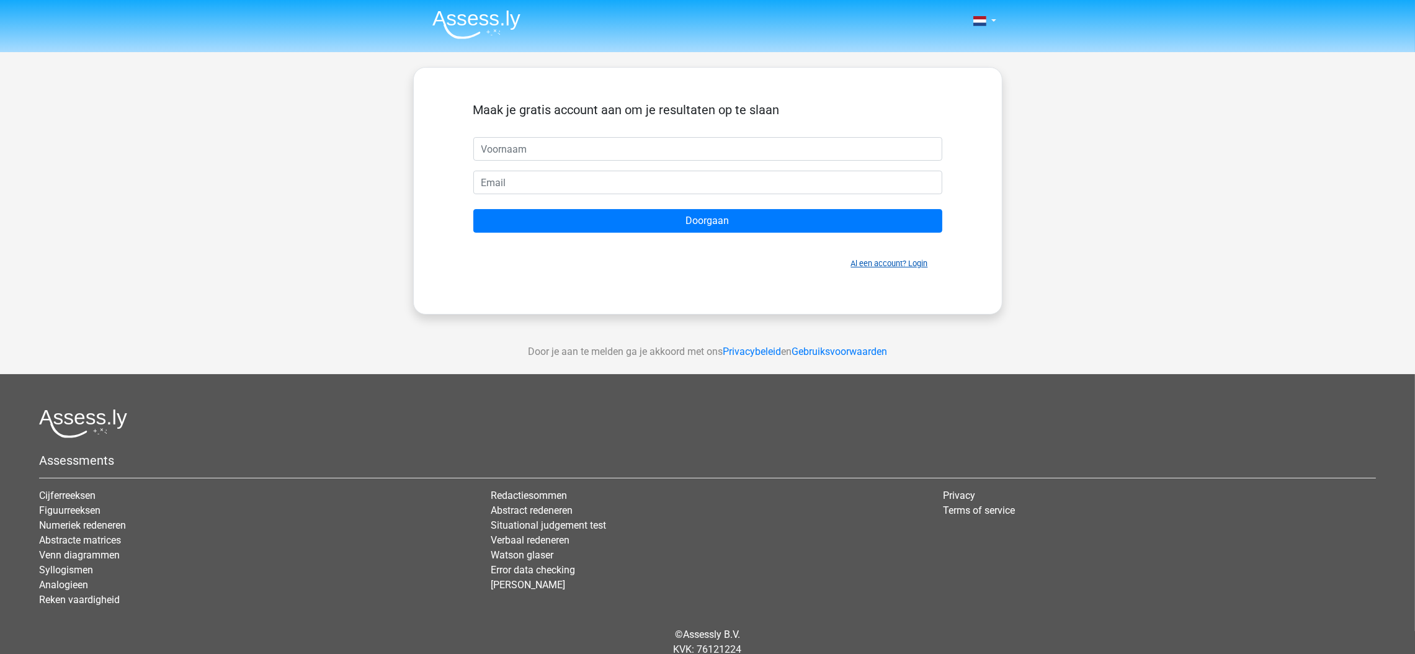
click at [903, 263] on link "Al een account? Login" at bounding box center [889, 263] width 77 height 9
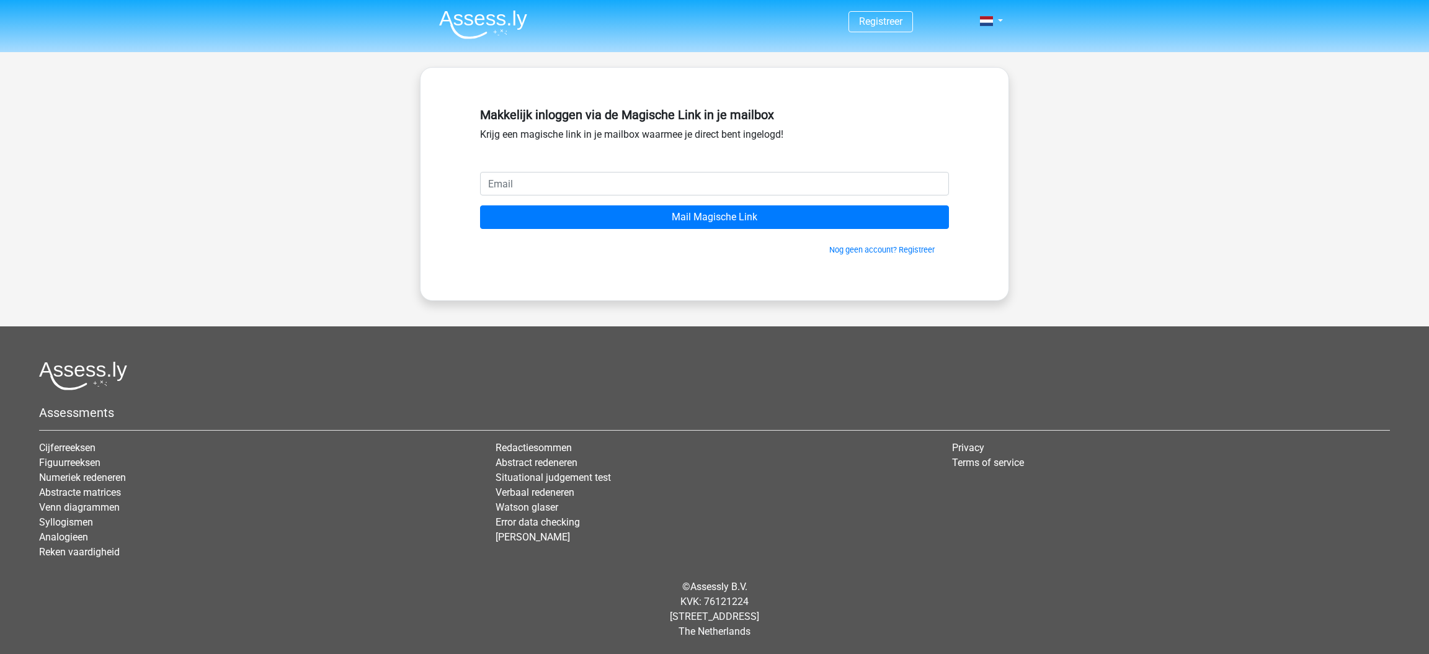
click at [690, 176] on input "email" at bounding box center [714, 184] width 469 height 24
type input "[EMAIL_ADDRESS][DOMAIN_NAME]"
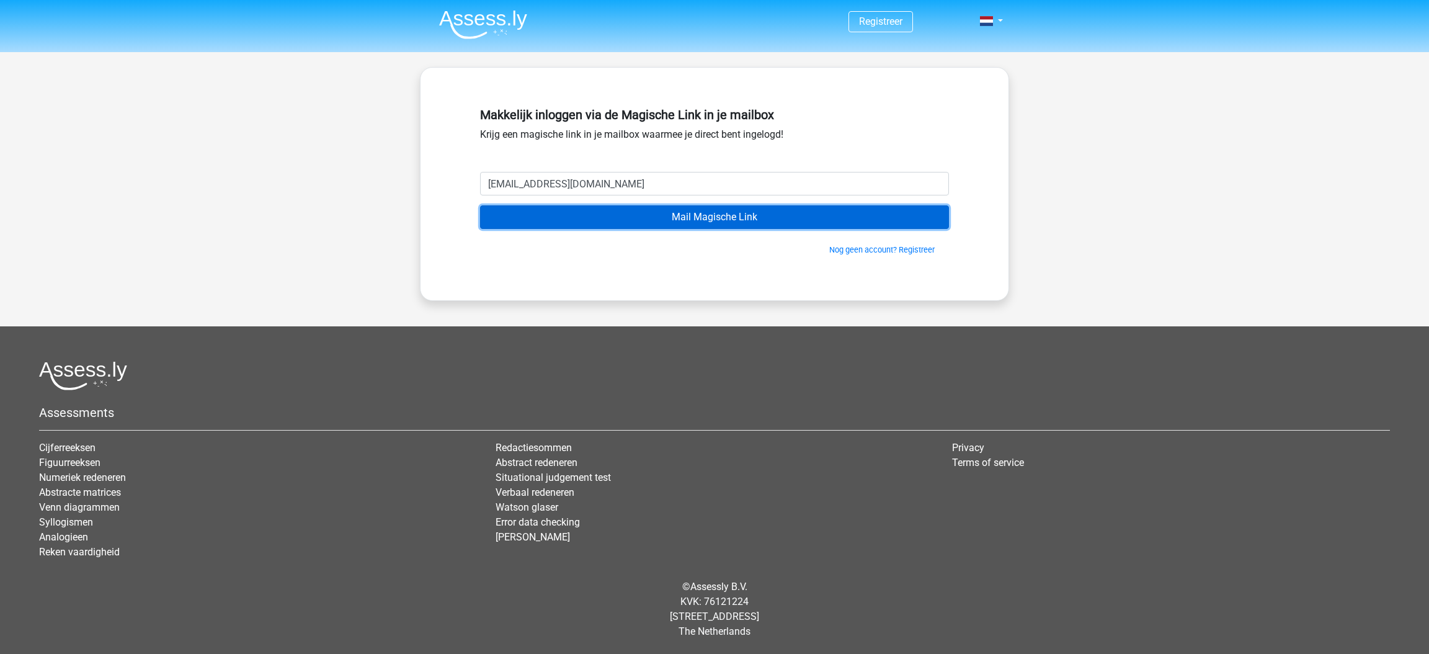
click at [672, 225] on input "Mail Magische Link" at bounding box center [714, 217] width 469 height 24
